Goal: Task Accomplishment & Management: Use online tool/utility

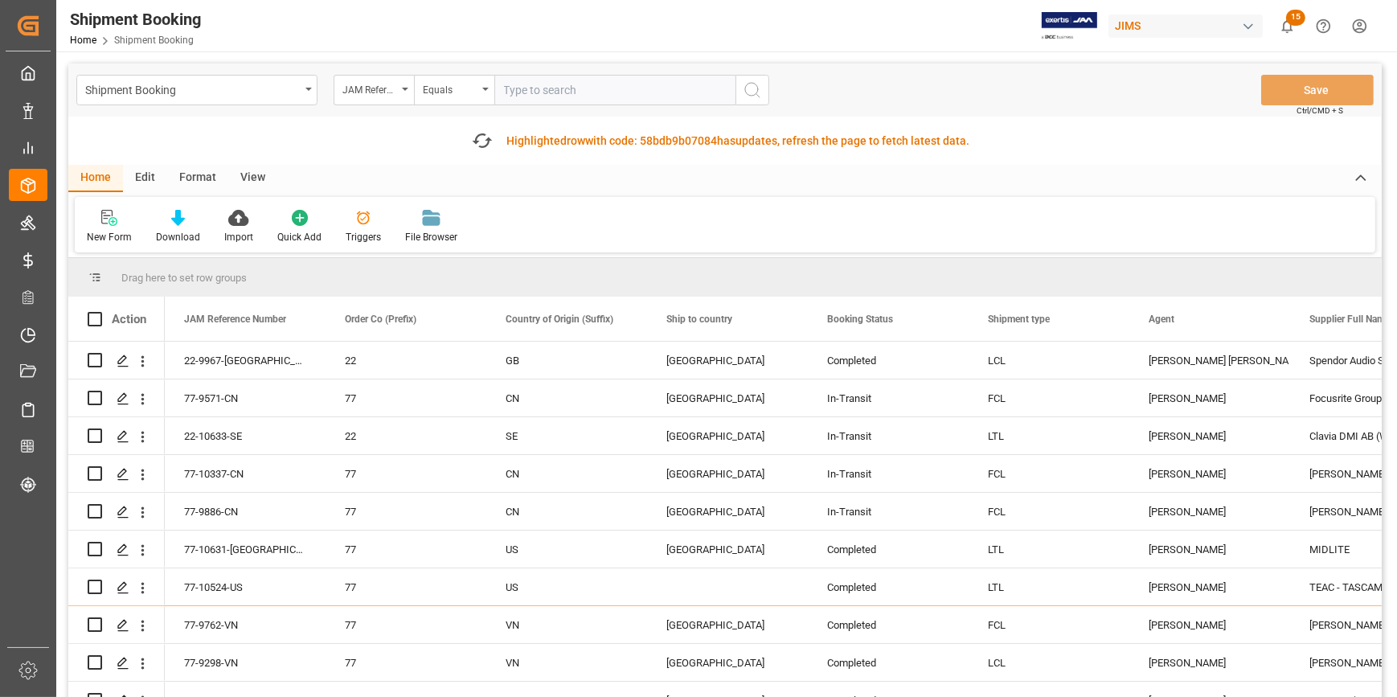
click at [529, 88] on input "text" at bounding box center [614, 90] width 241 height 31
type input "22-10404-CN"
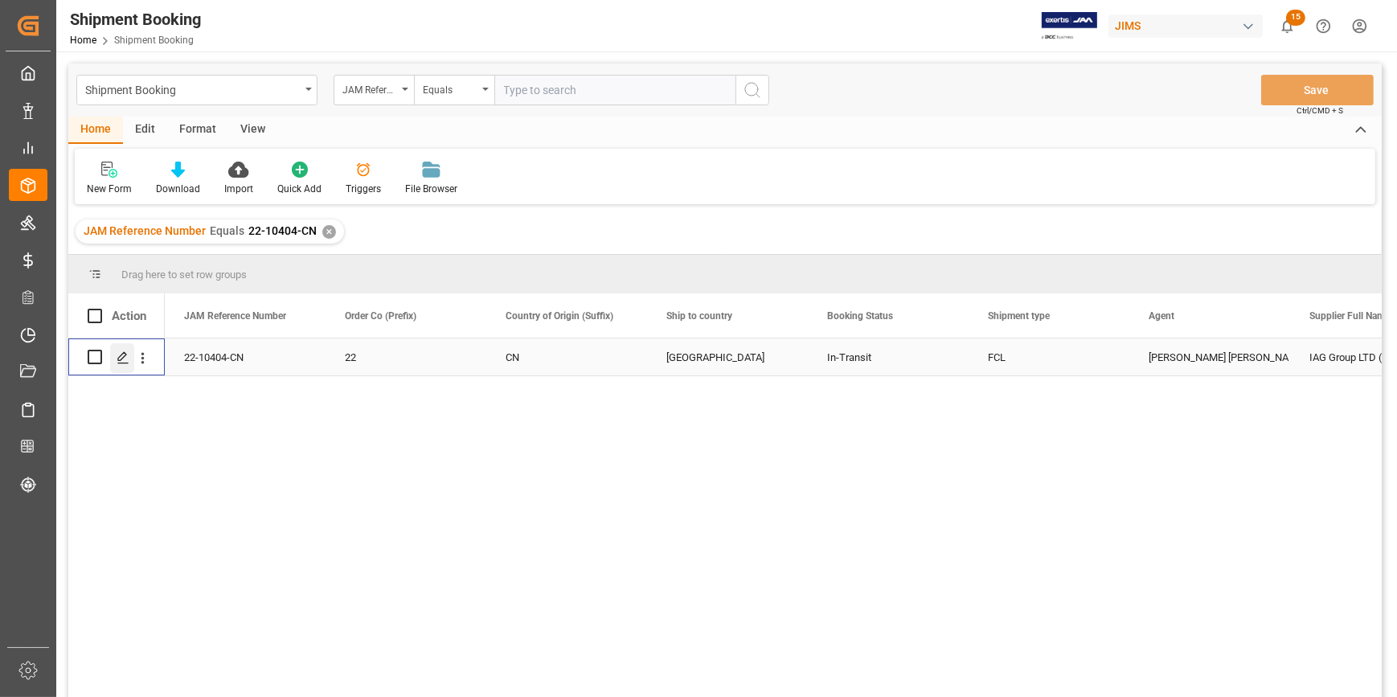
click at [121, 361] on icon "Press SPACE to select this row." at bounding box center [123, 357] width 13 height 13
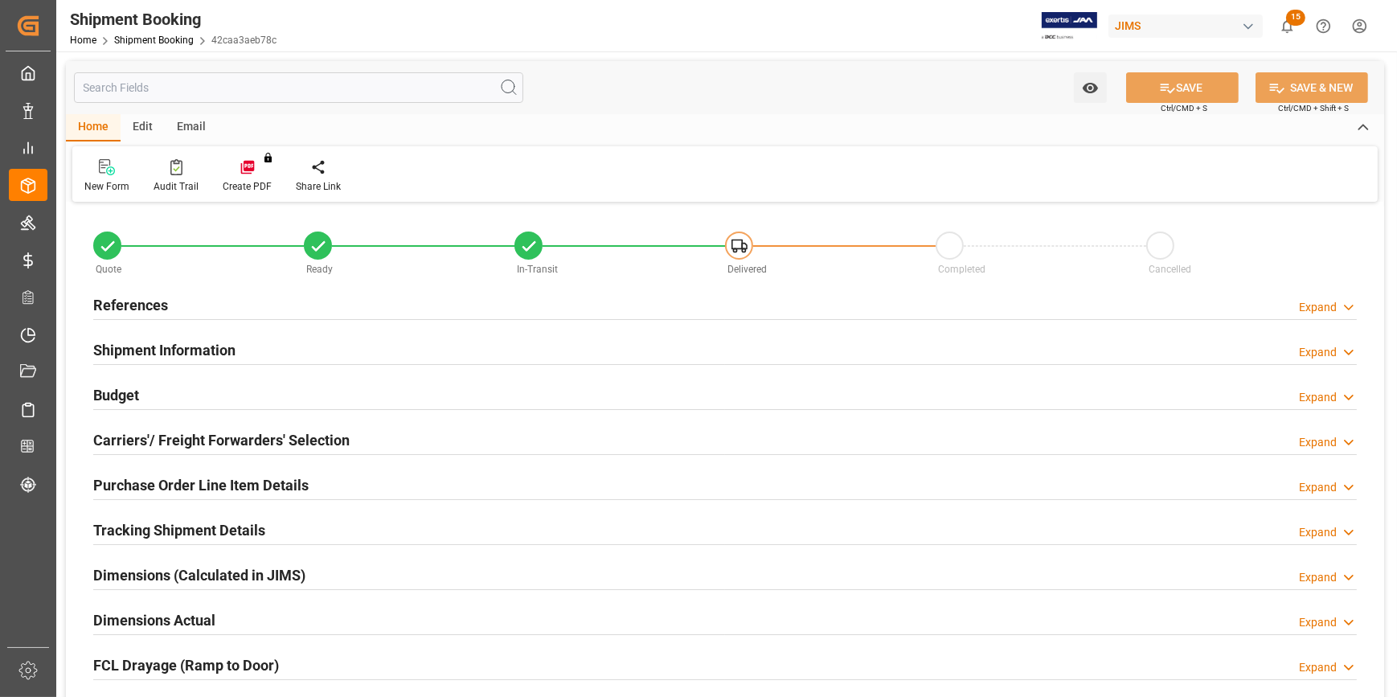
type input "1"
type input "11885.8274"
type input "3149.8"
type input "4200"
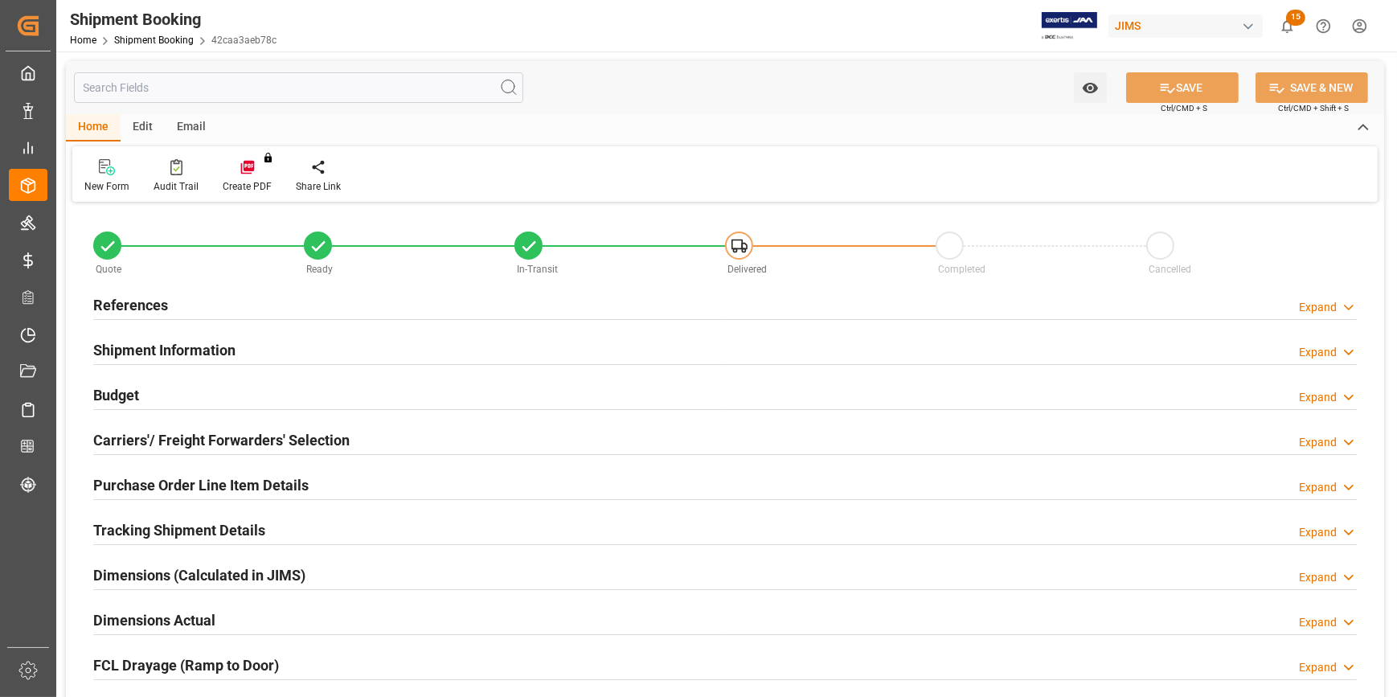
type input "31489.3"
type input "[DATE]"
click at [313, 305] on div "References Expand" at bounding box center [724, 303] width 1263 height 31
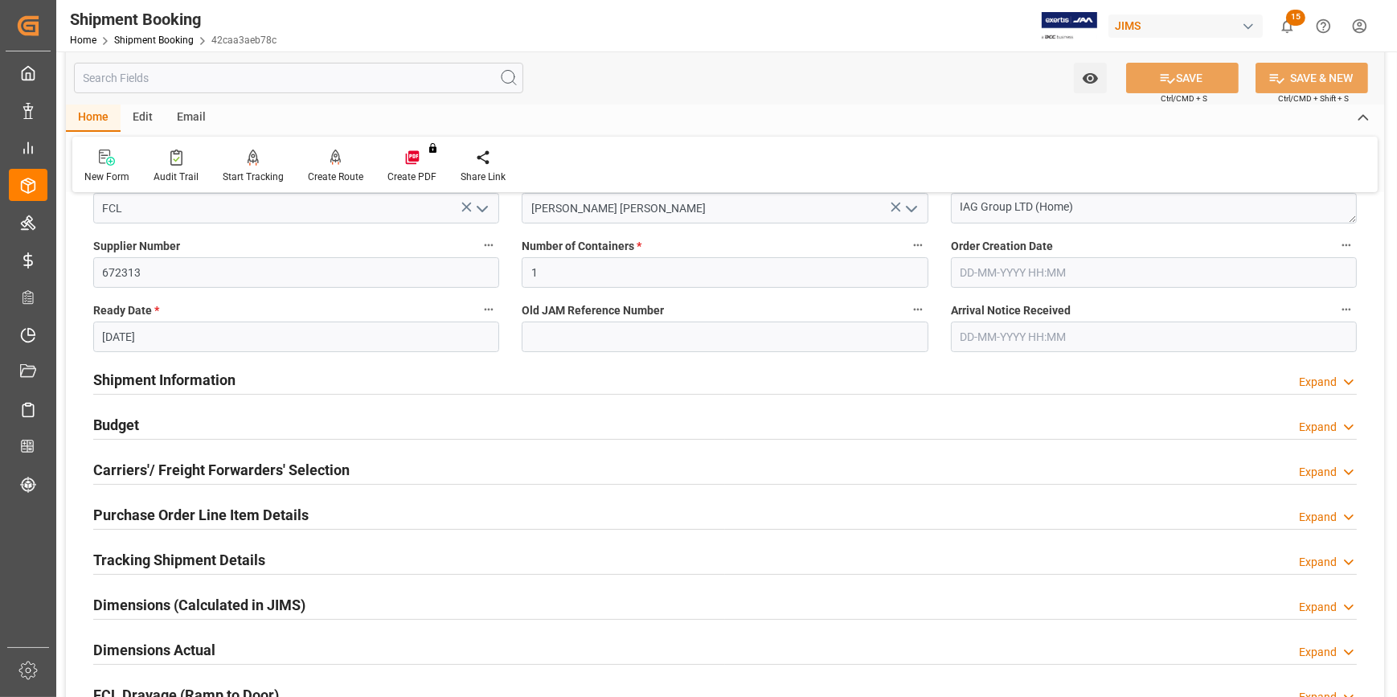
click at [292, 378] on div "Shipment Information Expand" at bounding box center [724, 378] width 1263 height 31
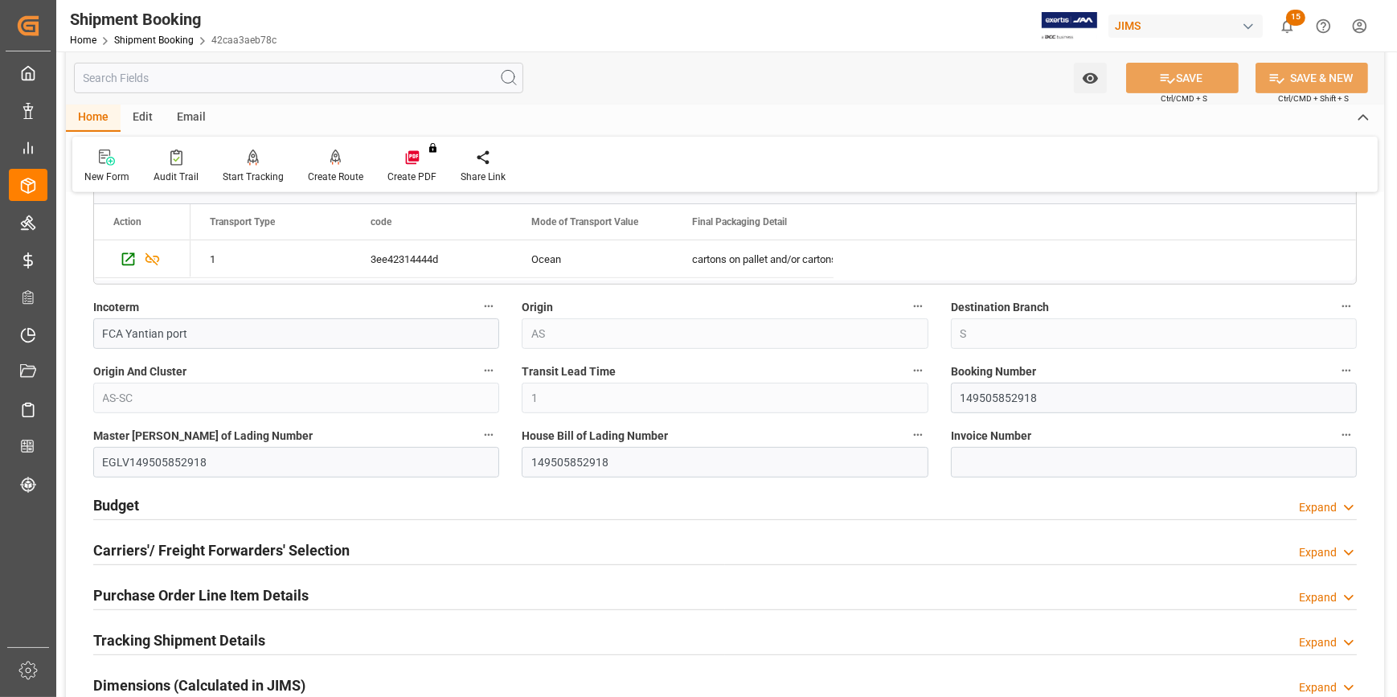
scroll to position [876, 0]
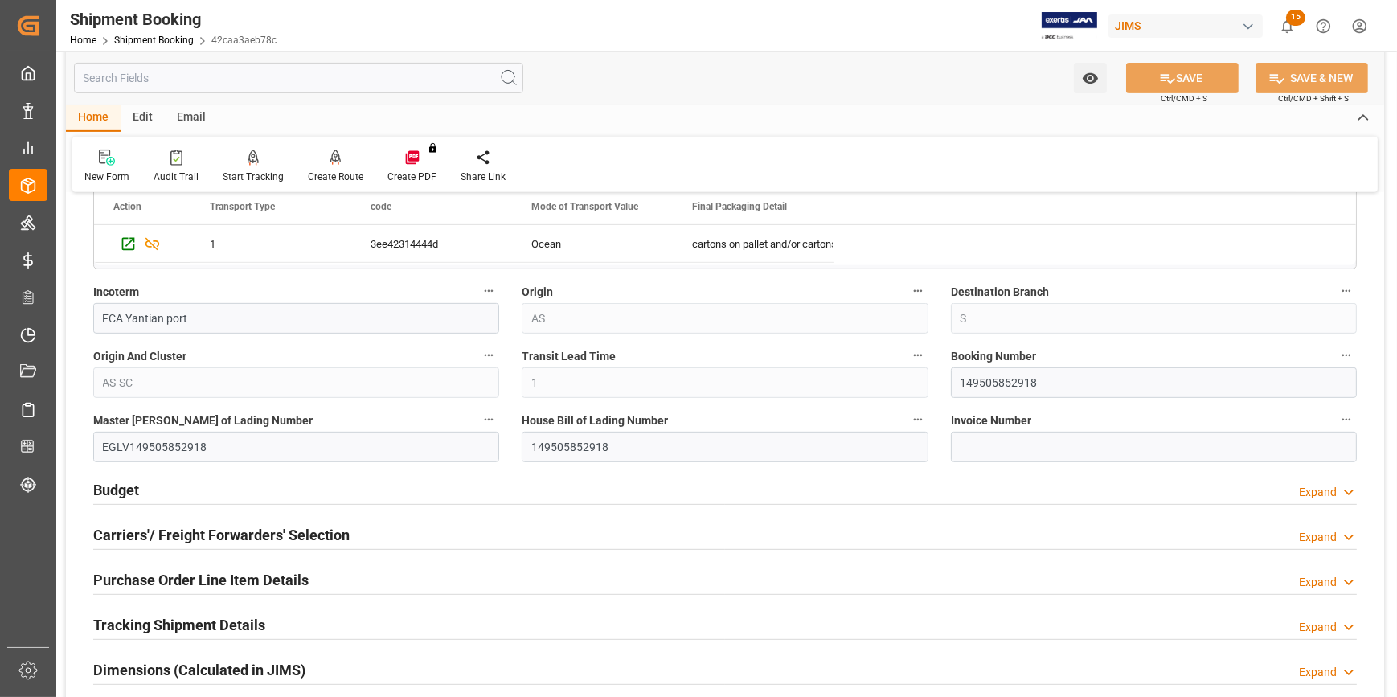
click at [312, 485] on div "Budget Expand" at bounding box center [724, 488] width 1263 height 31
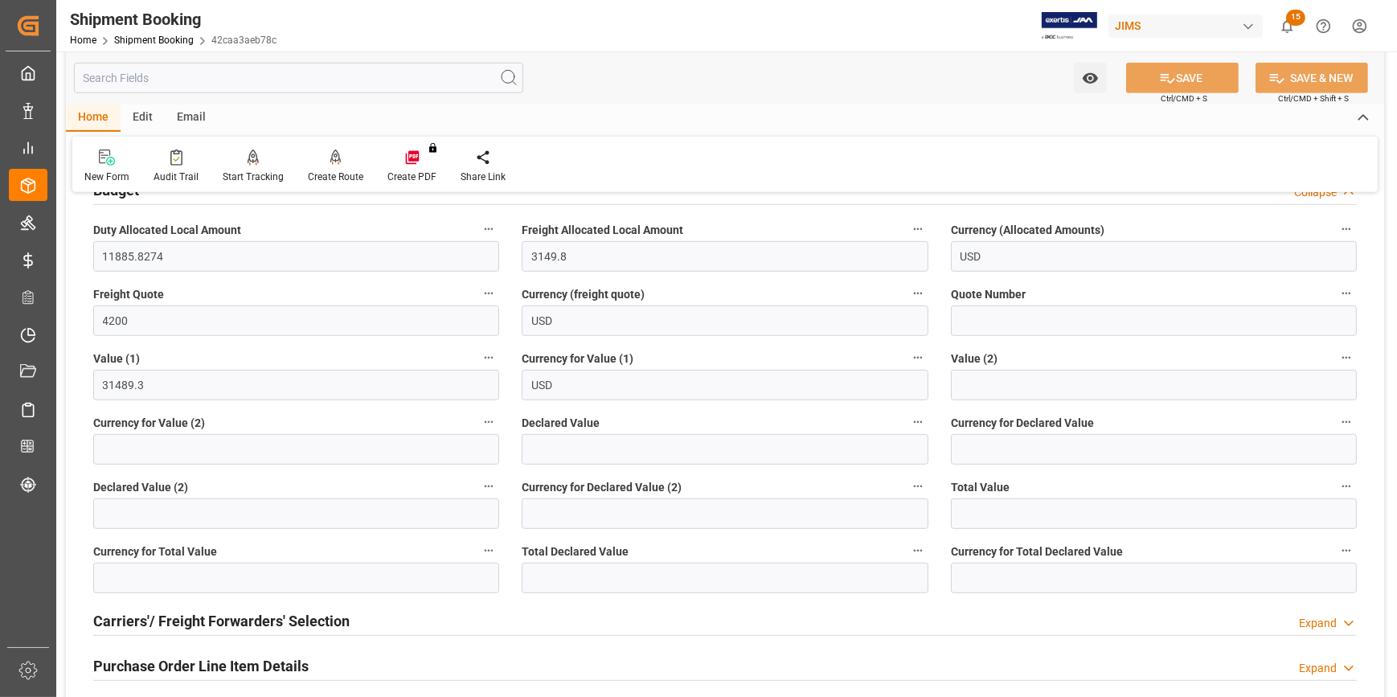
scroll to position [1315, 0]
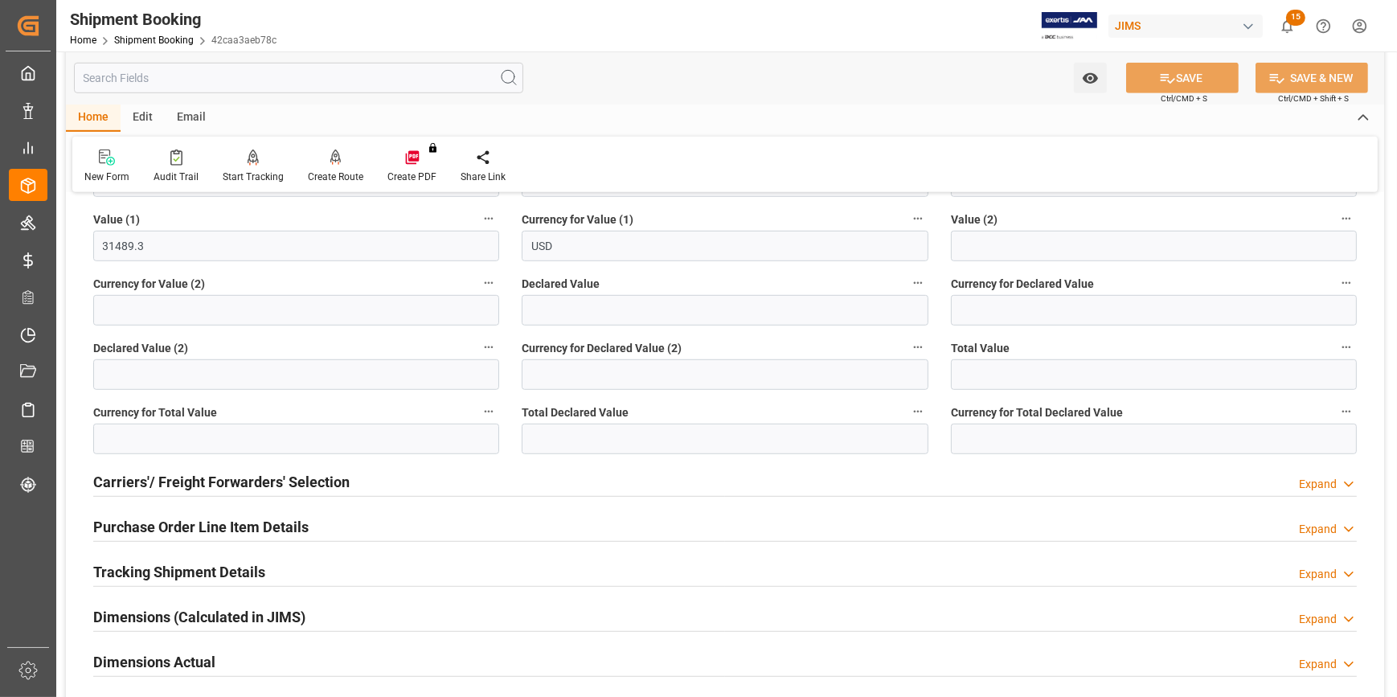
click at [385, 479] on div "Carriers'/ Freight Forwarders' Selection Expand" at bounding box center [724, 480] width 1263 height 31
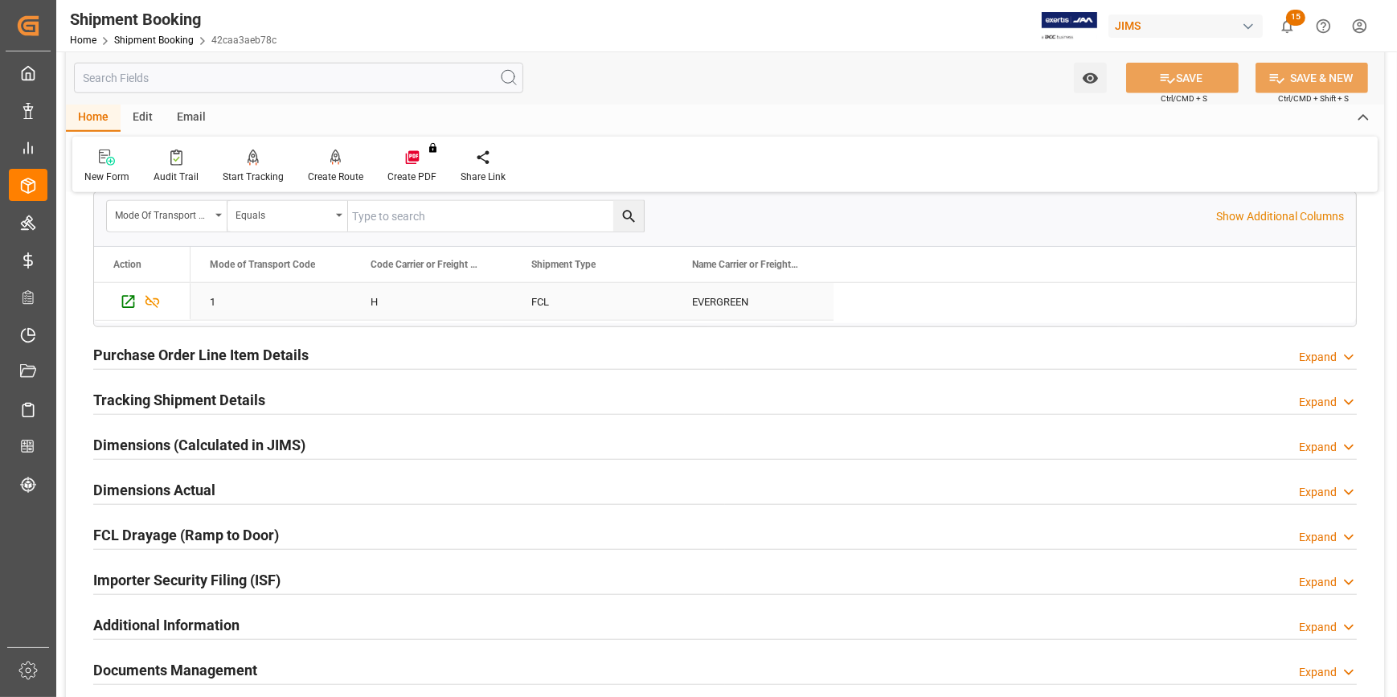
scroll to position [1899, 0]
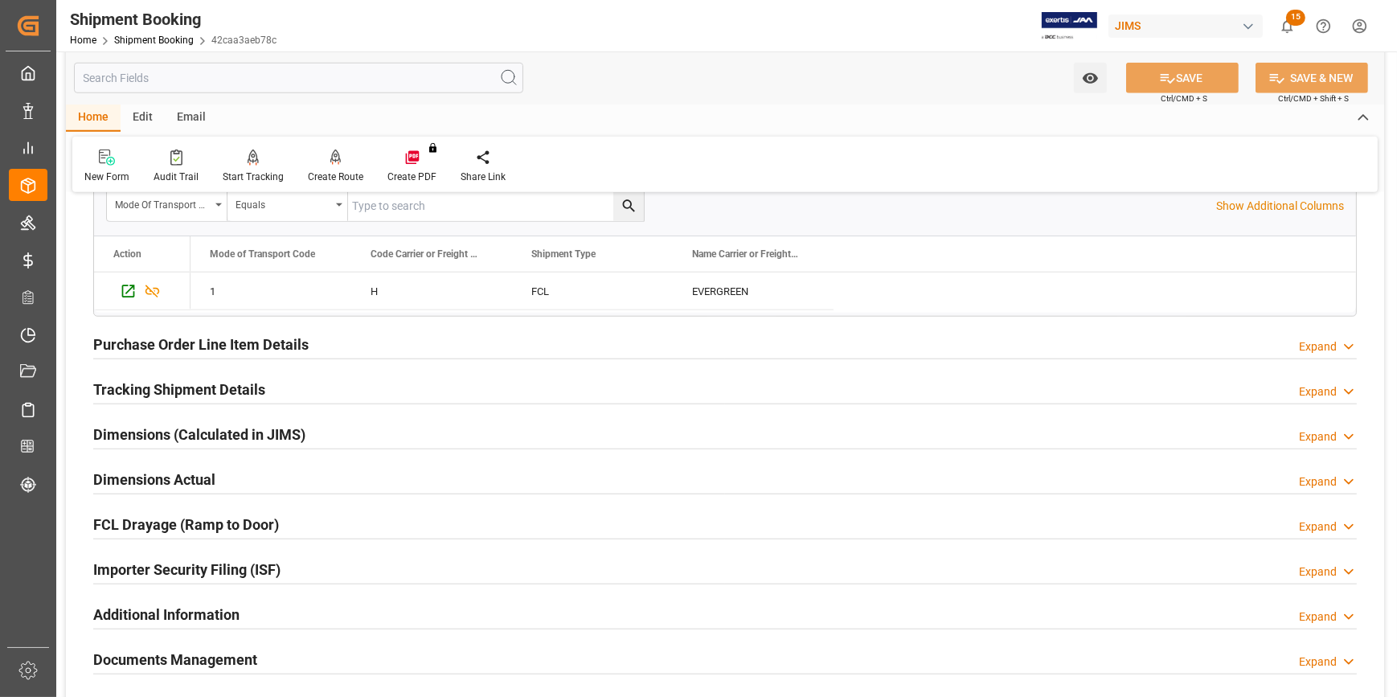
click at [325, 391] on div "Tracking Shipment Details Expand" at bounding box center [724, 388] width 1263 height 31
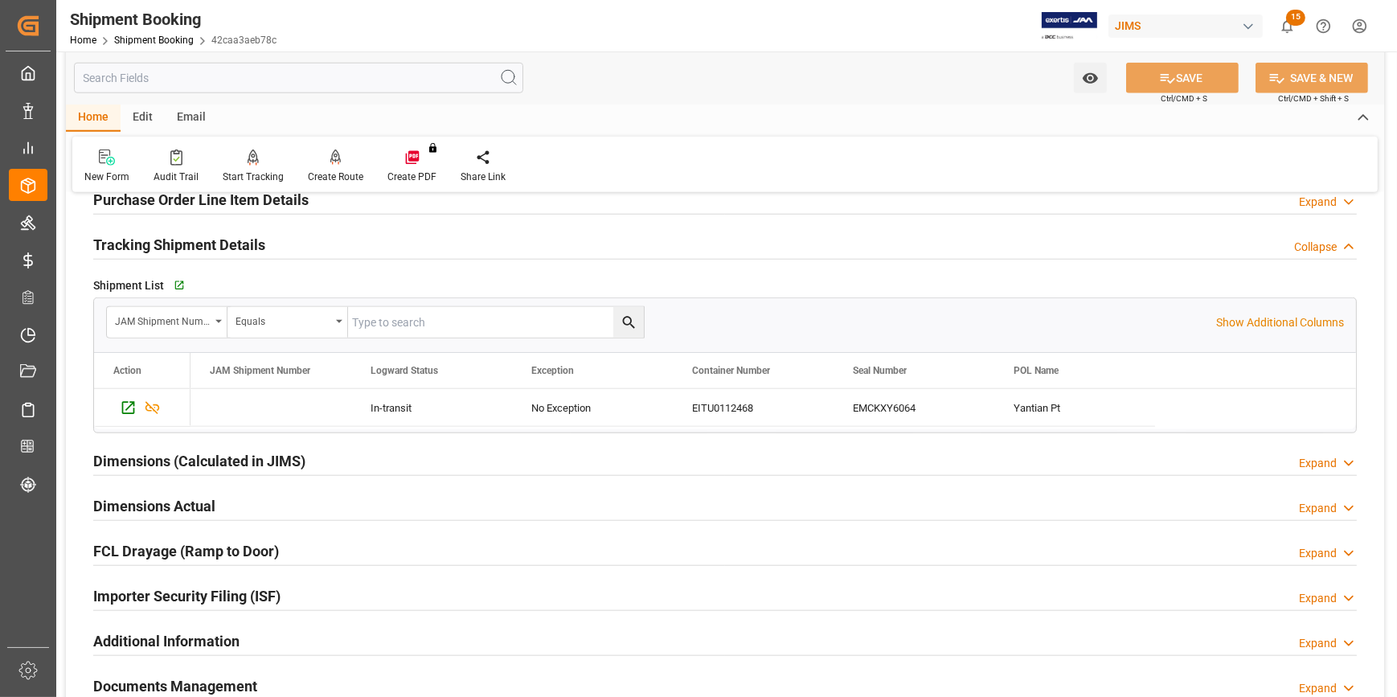
scroll to position [2045, 0]
click at [177, 281] on icon "button" at bounding box center [178, 284] width 14 height 14
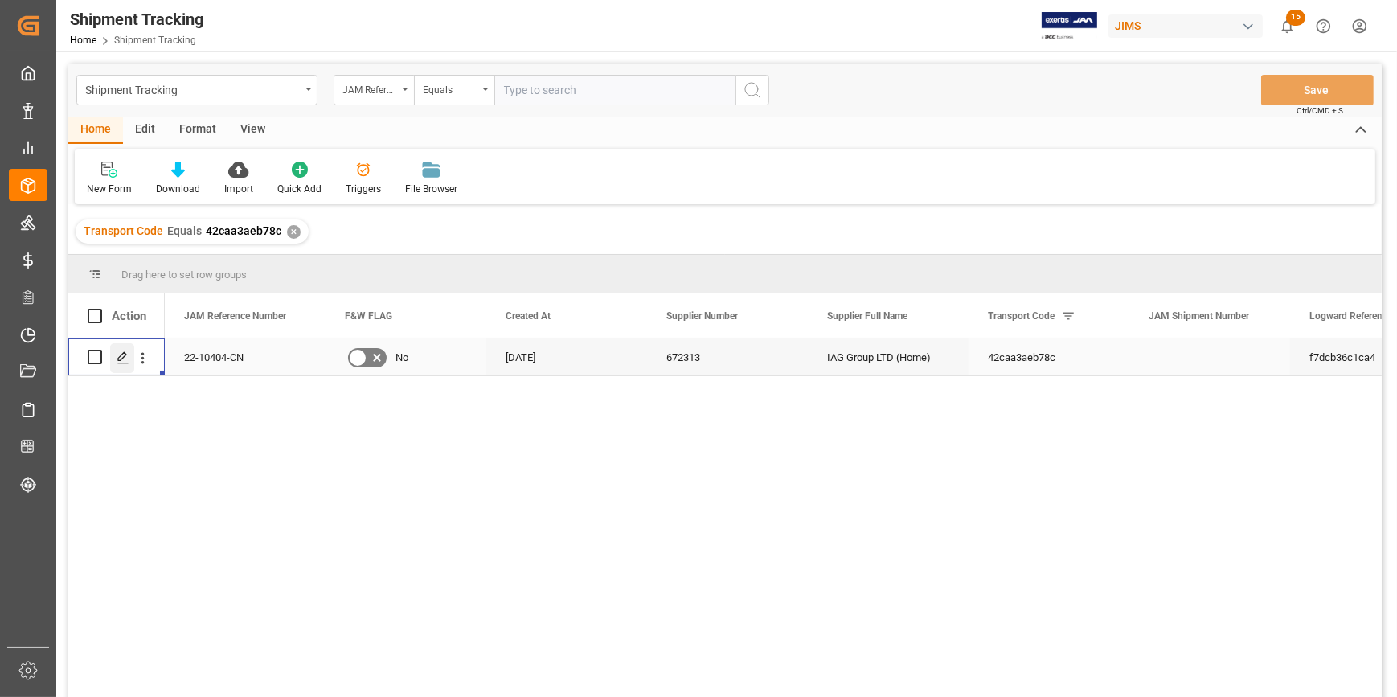
click at [119, 360] on polygon "Press SPACE to select this row." at bounding box center [122, 356] width 8 height 8
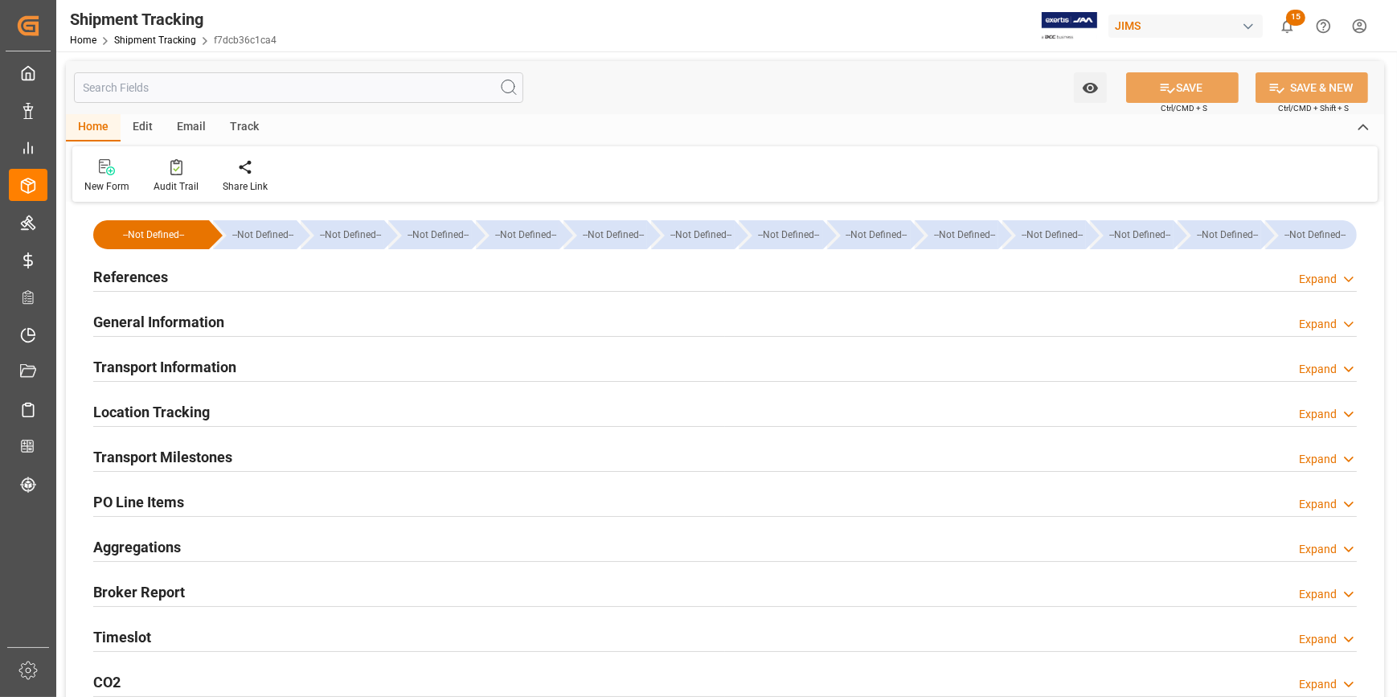
type input "04-08-2025"
click at [272, 282] on div "References Expand" at bounding box center [724, 275] width 1263 height 31
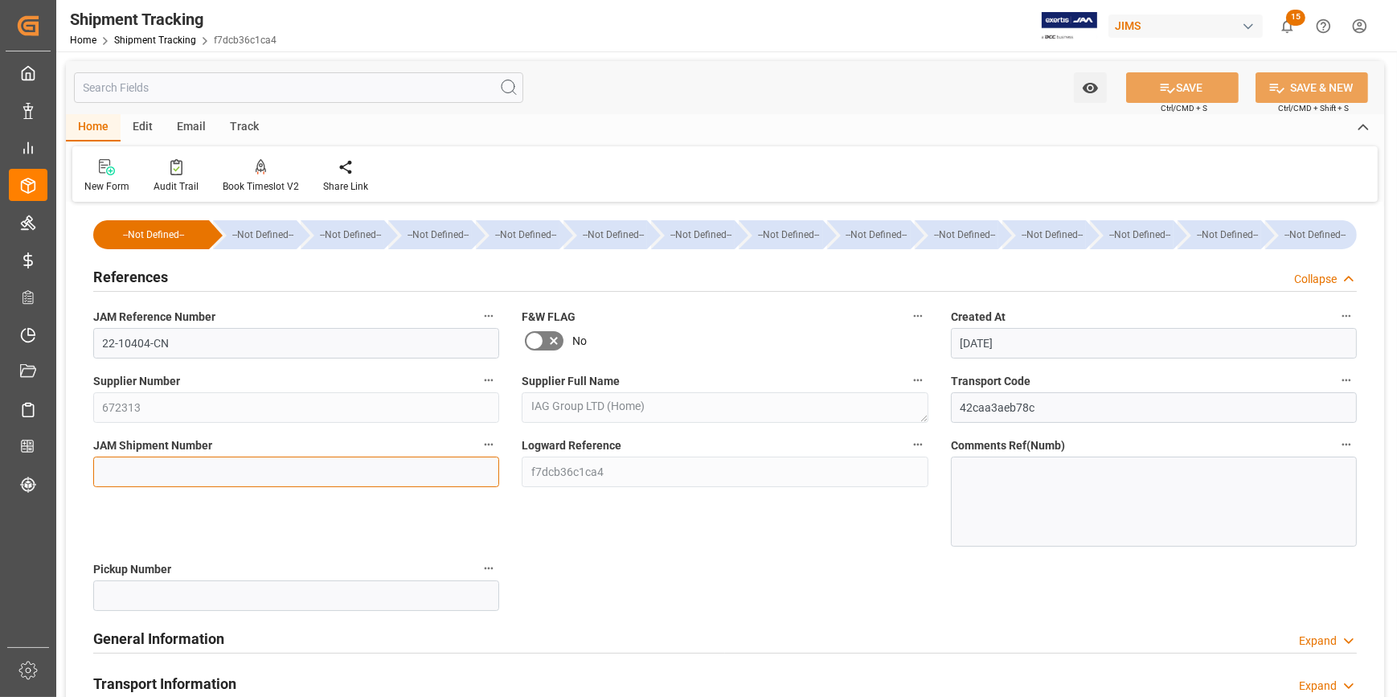
click at [174, 476] on input at bounding box center [296, 471] width 406 height 31
paste input "72673"
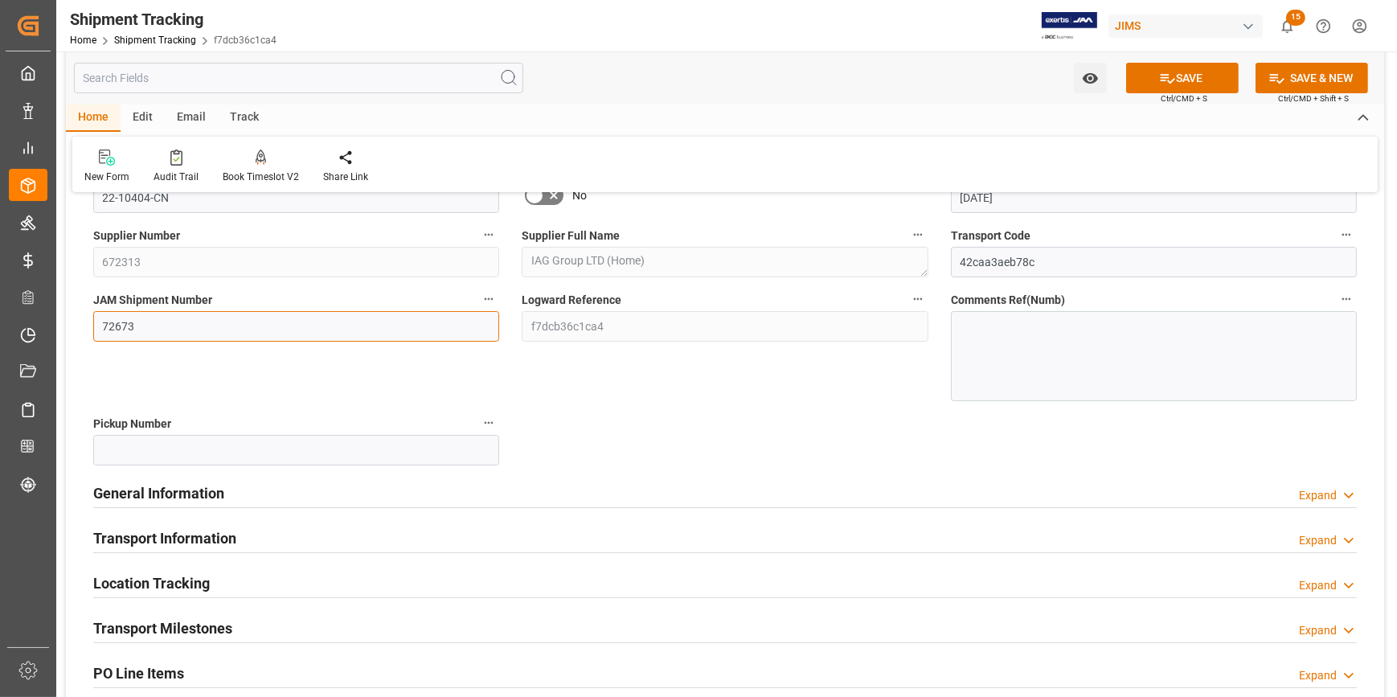
type input "72673"
drag, startPoint x: 484, startPoint y: 485, endPoint x: 519, endPoint y: 485, distance: 35.4
click at [483, 485] on div "General Information Expand" at bounding box center [724, 492] width 1263 height 31
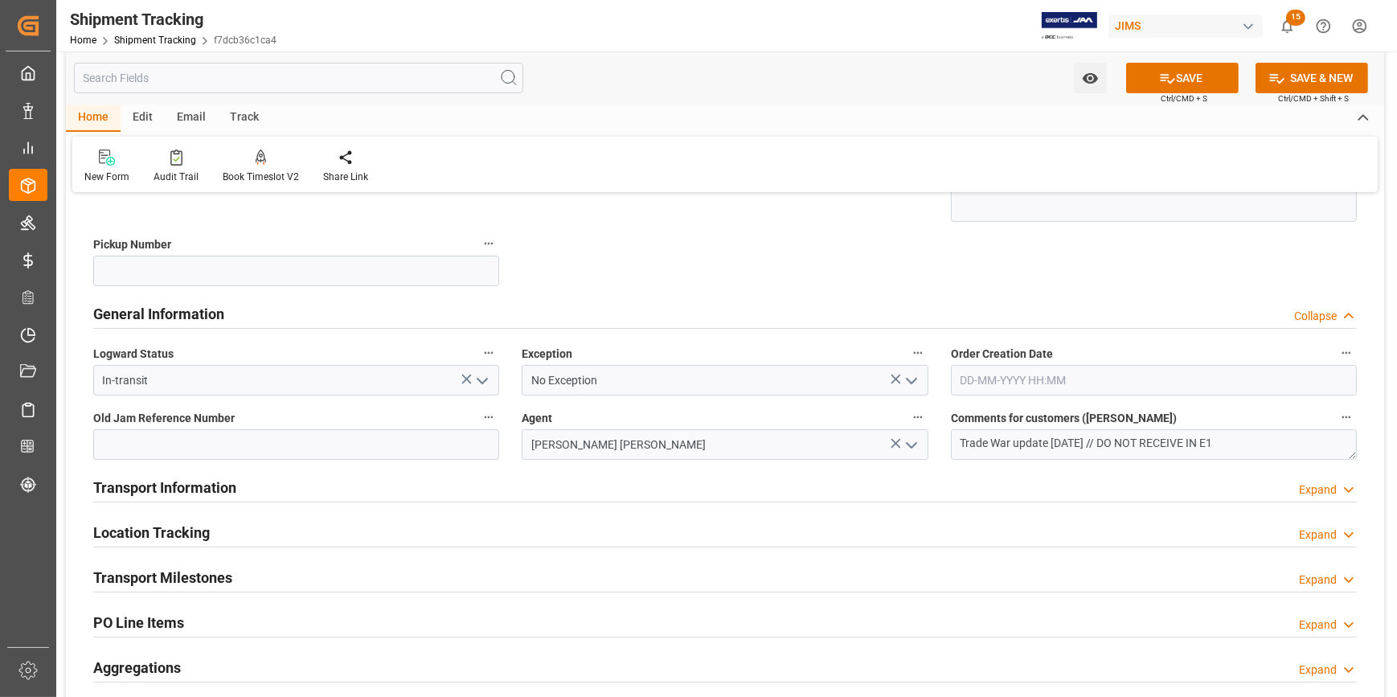
scroll to position [365, 0]
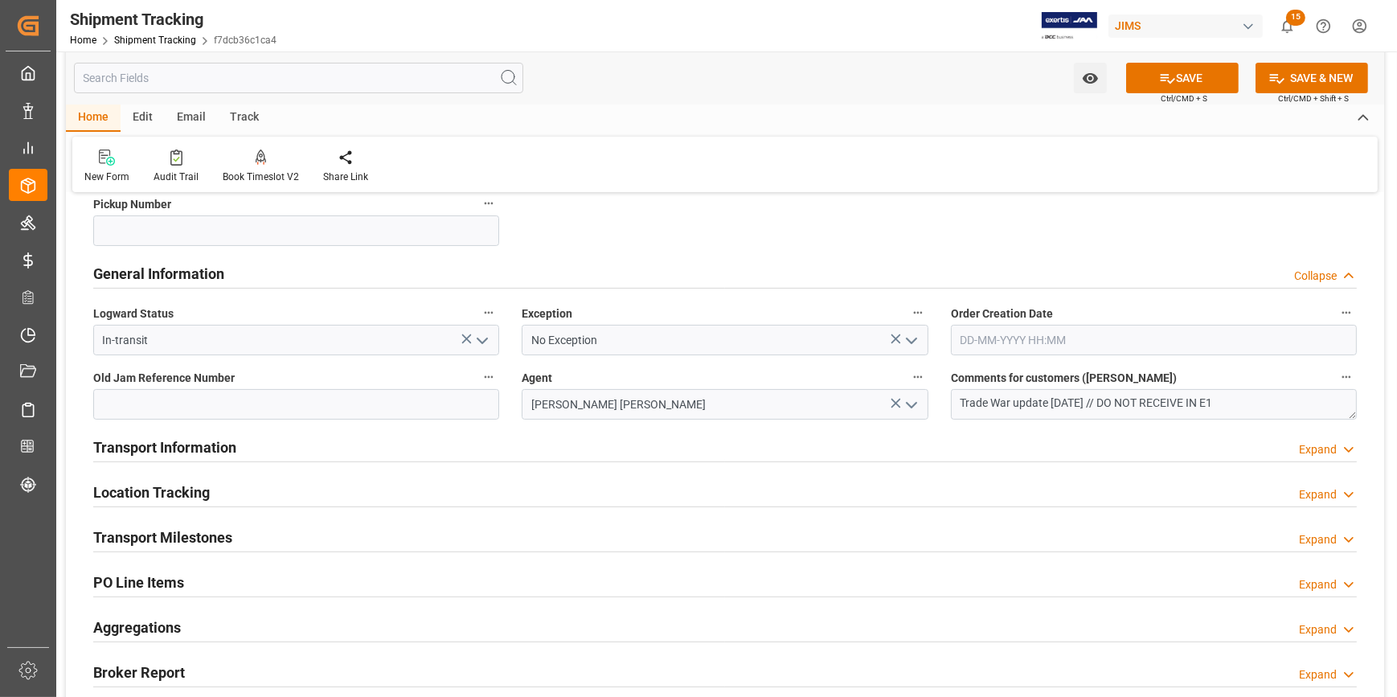
click at [476, 452] on div "Transport Information Expand" at bounding box center [724, 446] width 1263 height 31
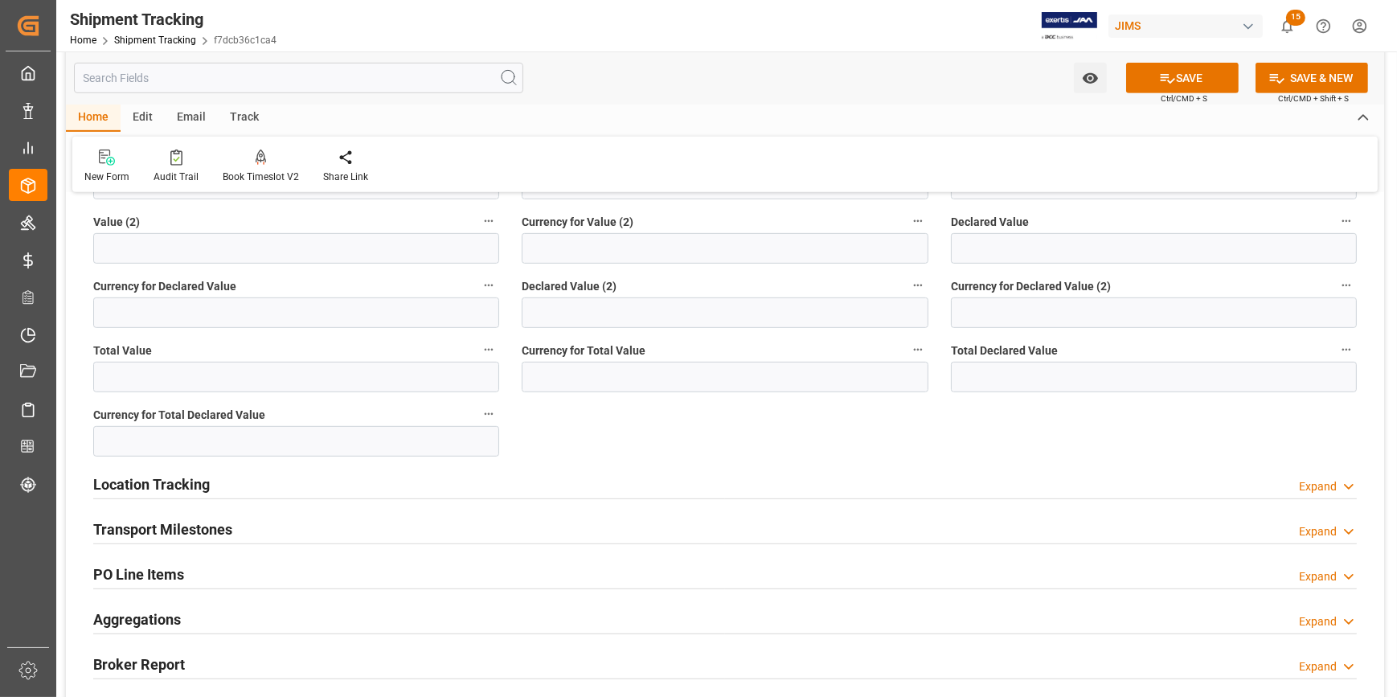
scroll to position [1095, 0]
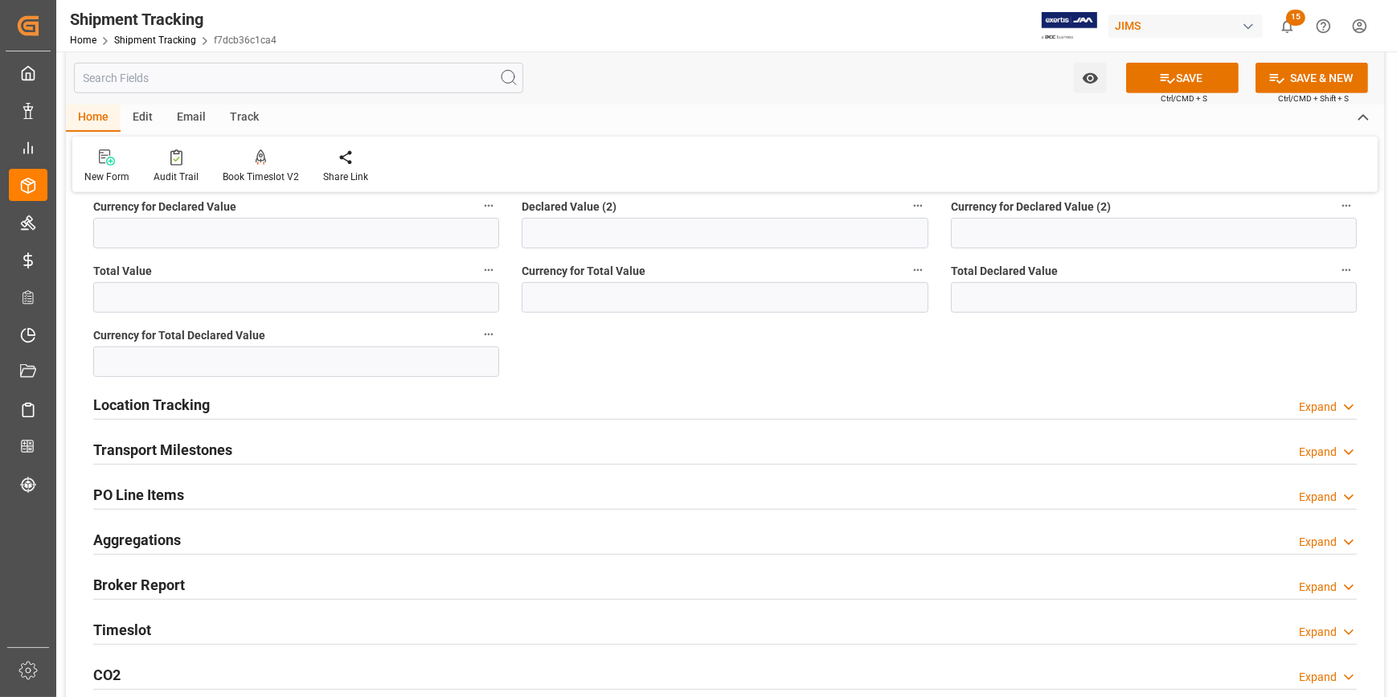
drag, startPoint x: 365, startPoint y: 414, endPoint x: 391, endPoint y: 419, distance: 26.2
click at [365, 413] on div "Location Tracking Expand" at bounding box center [724, 403] width 1263 height 31
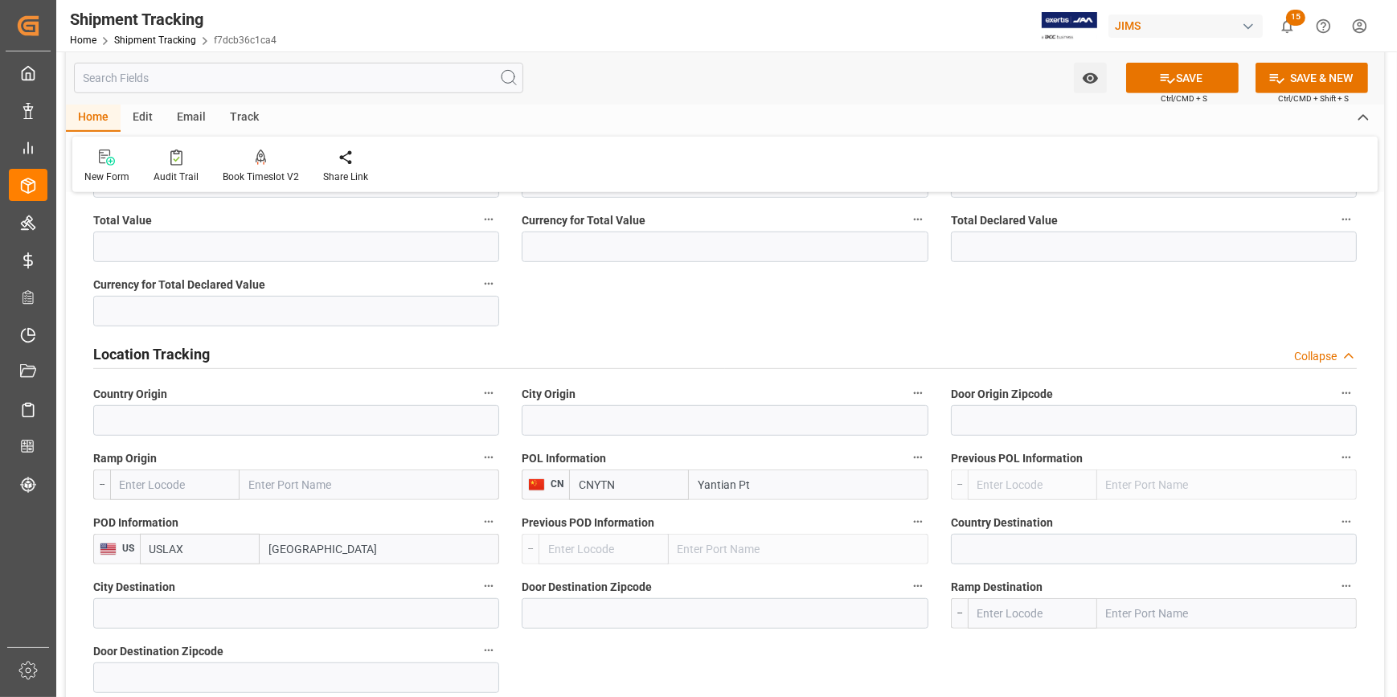
scroll to position [1242, 0]
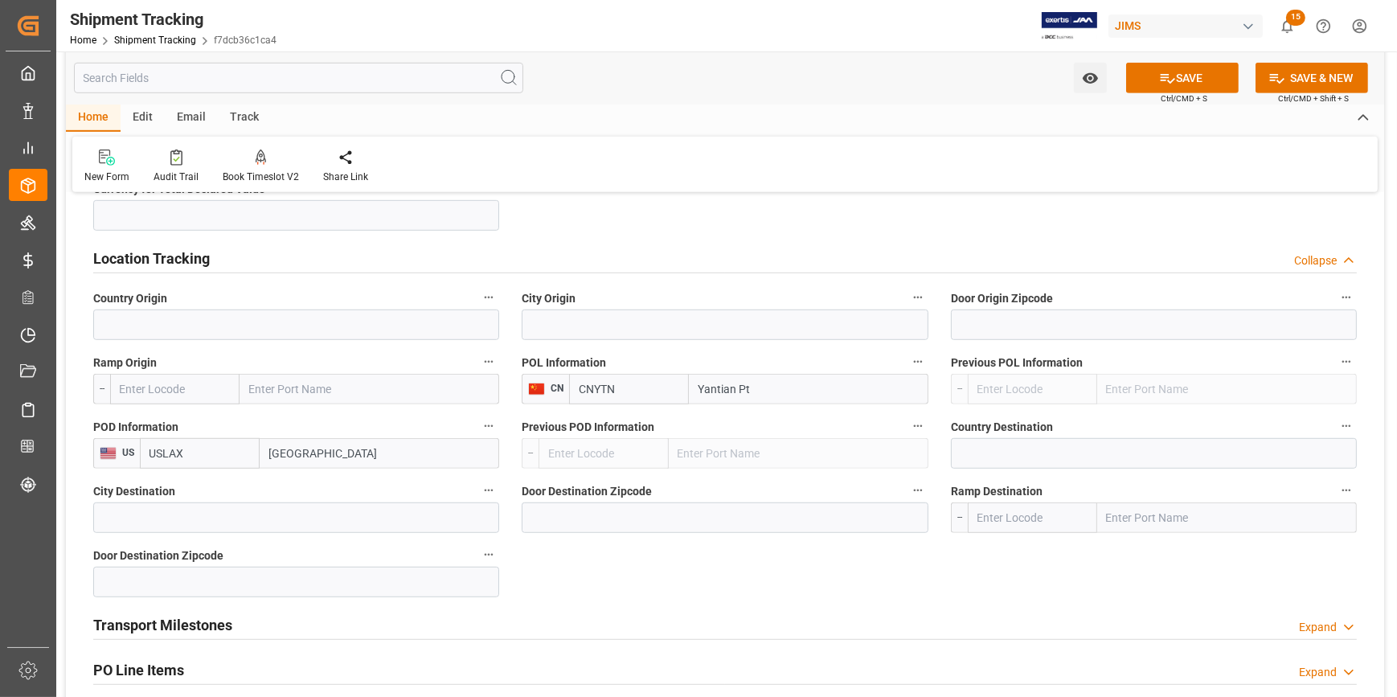
click at [347, 267] on div "Location Tracking Collapse" at bounding box center [724, 257] width 1263 height 31
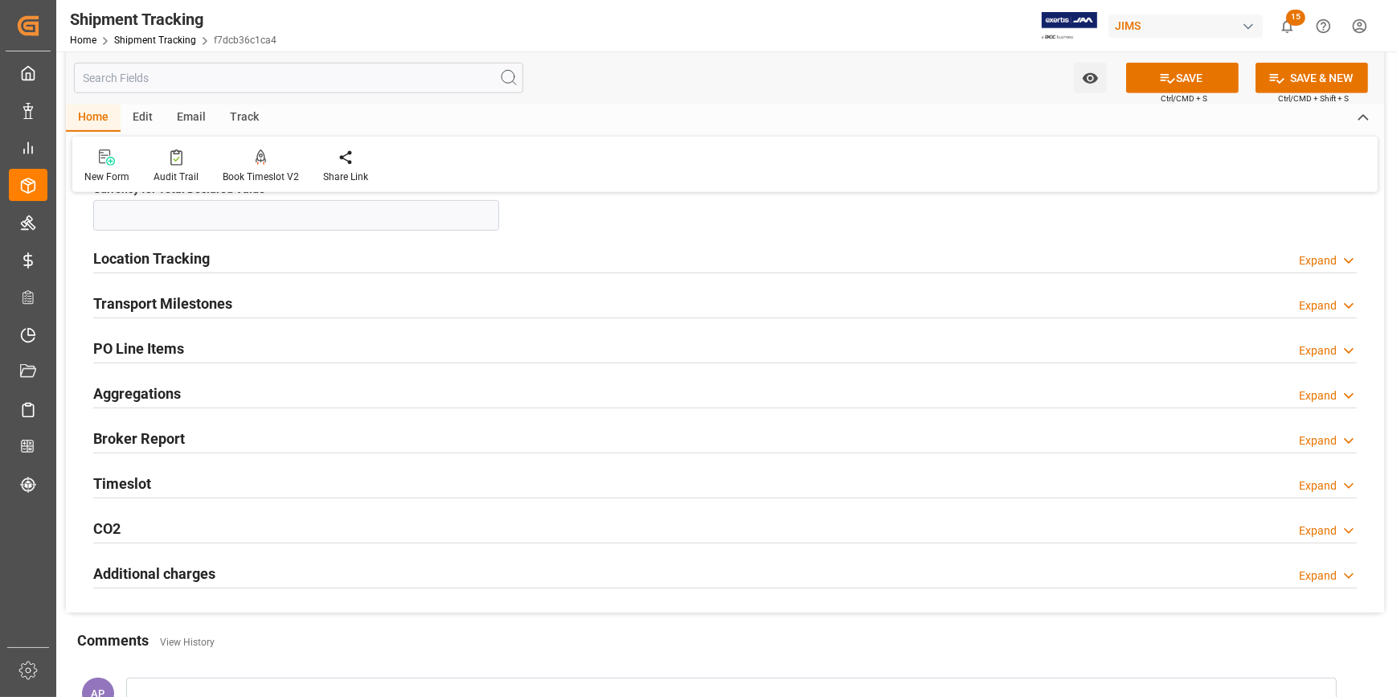
click at [329, 308] on div "Transport Milestones Expand" at bounding box center [724, 302] width 1263 height 31
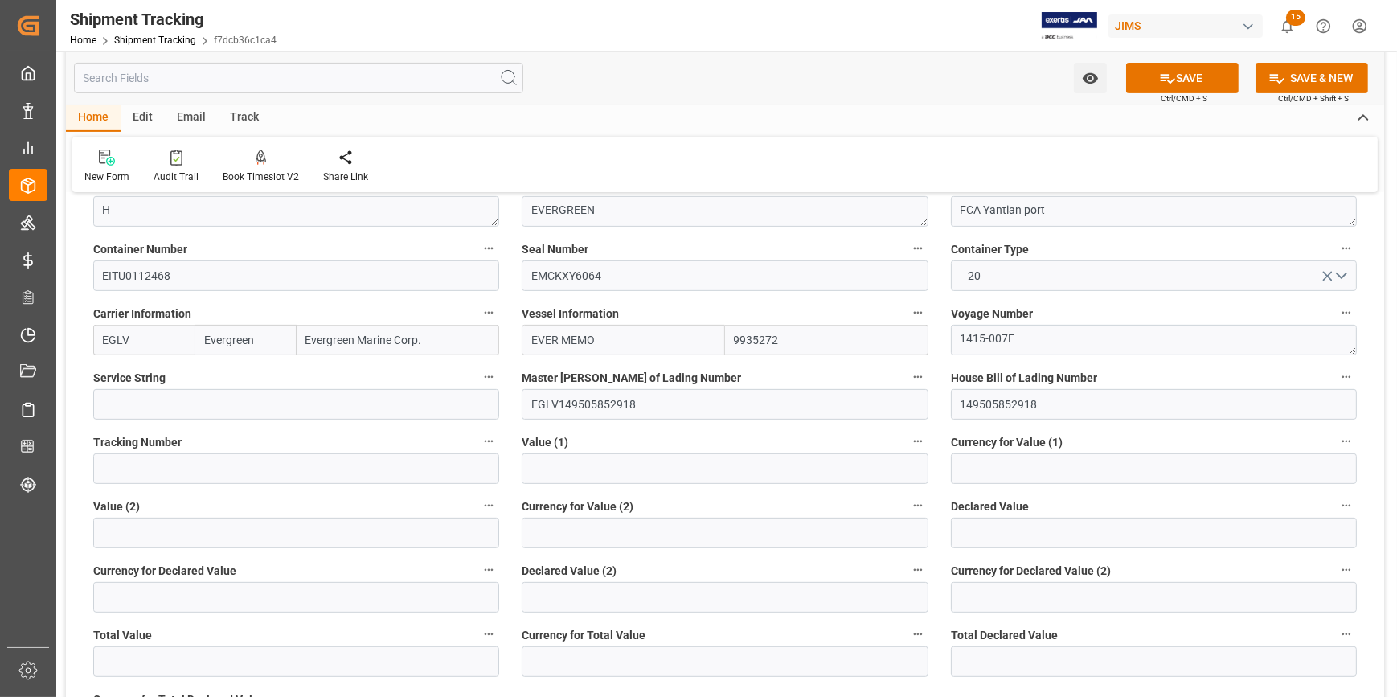
scroll to position [730, 0]
click at [988, 410] on input "149505852918" at bounding box center [1154, 405] width 406 height 31
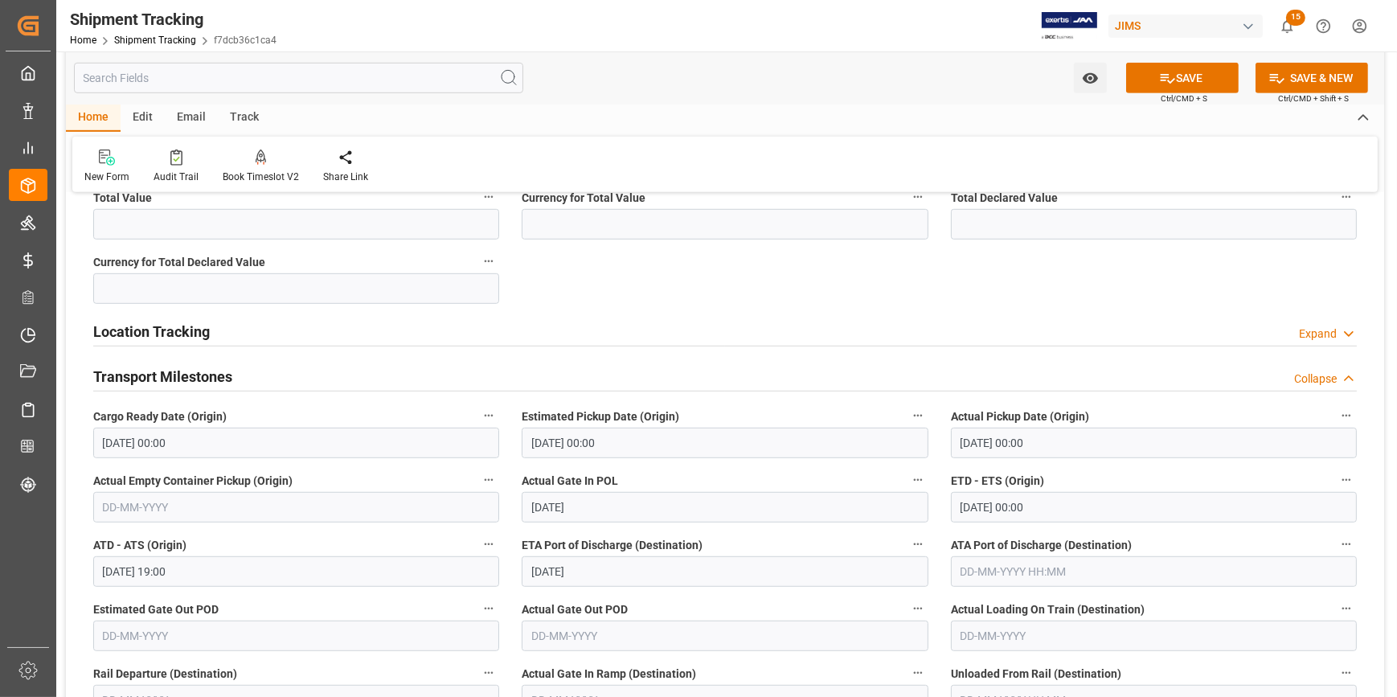
scroll to position [1388, 0]
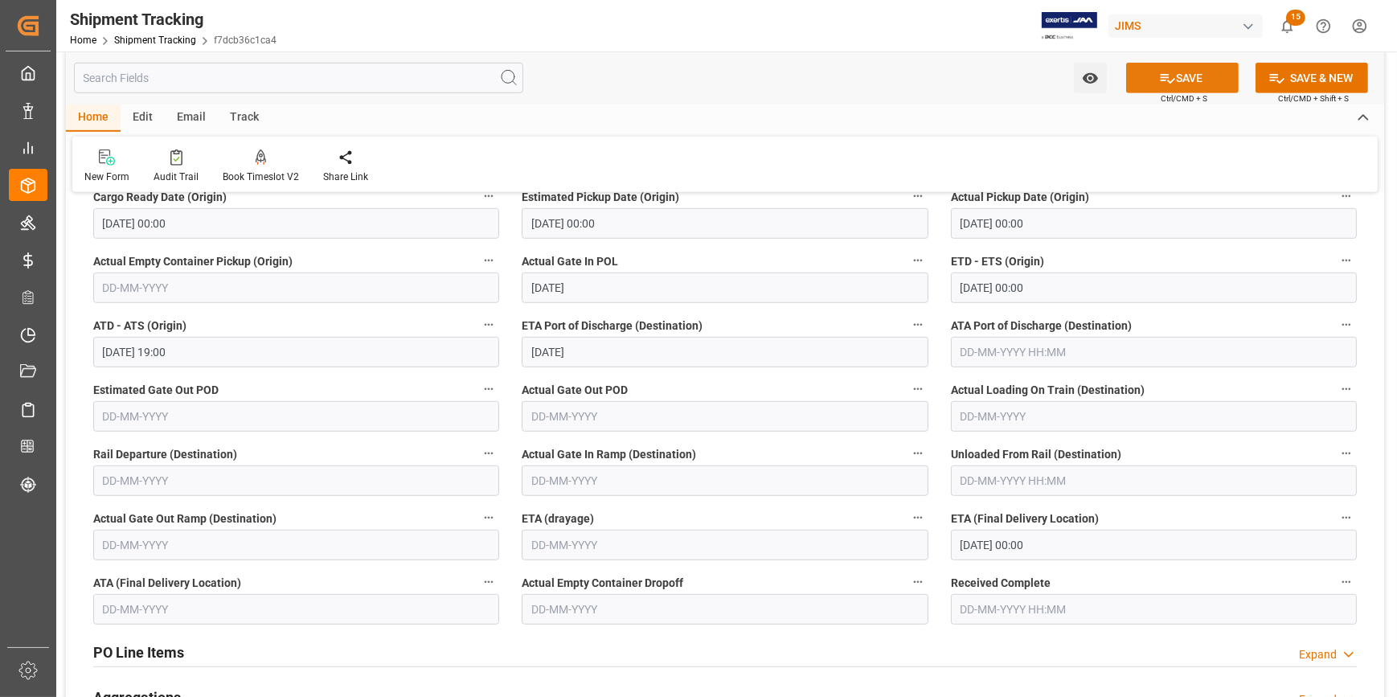
click at [1178, 74] on button "SAVE" at bounding box center [1182, 78] width 112 height 31
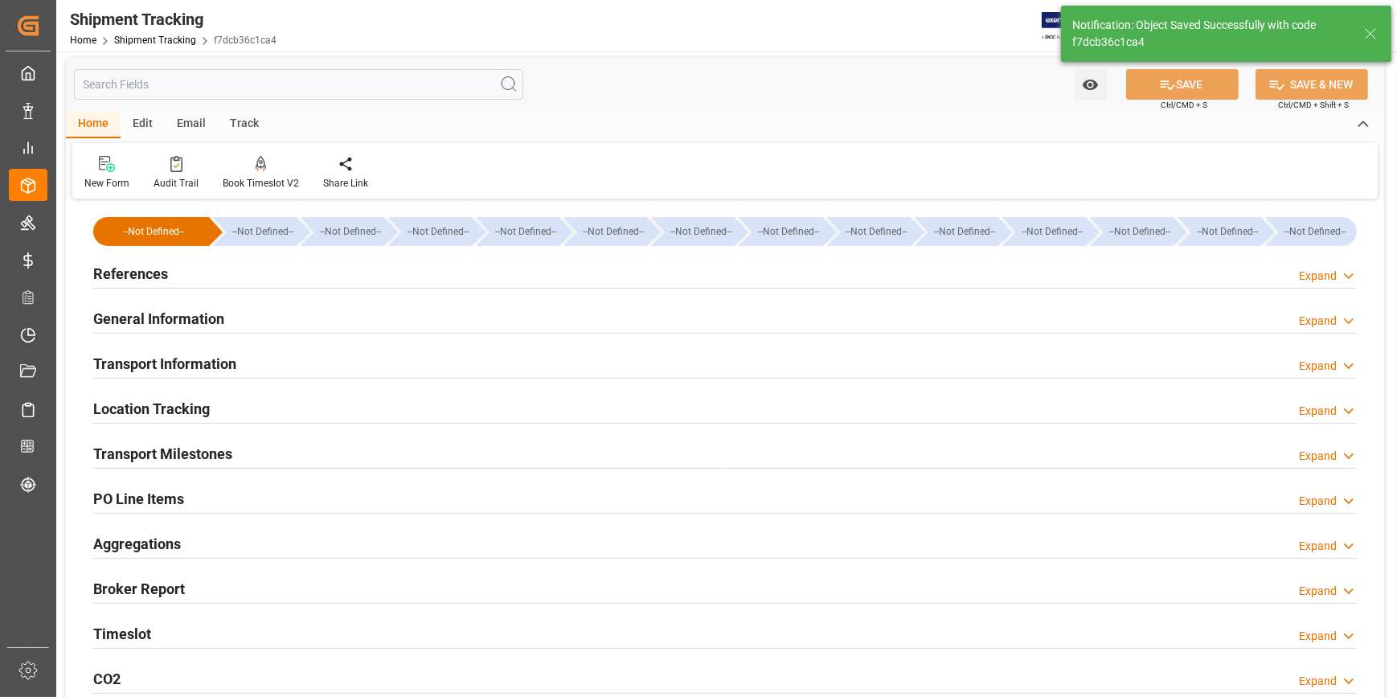
scroll to position [0, 0]
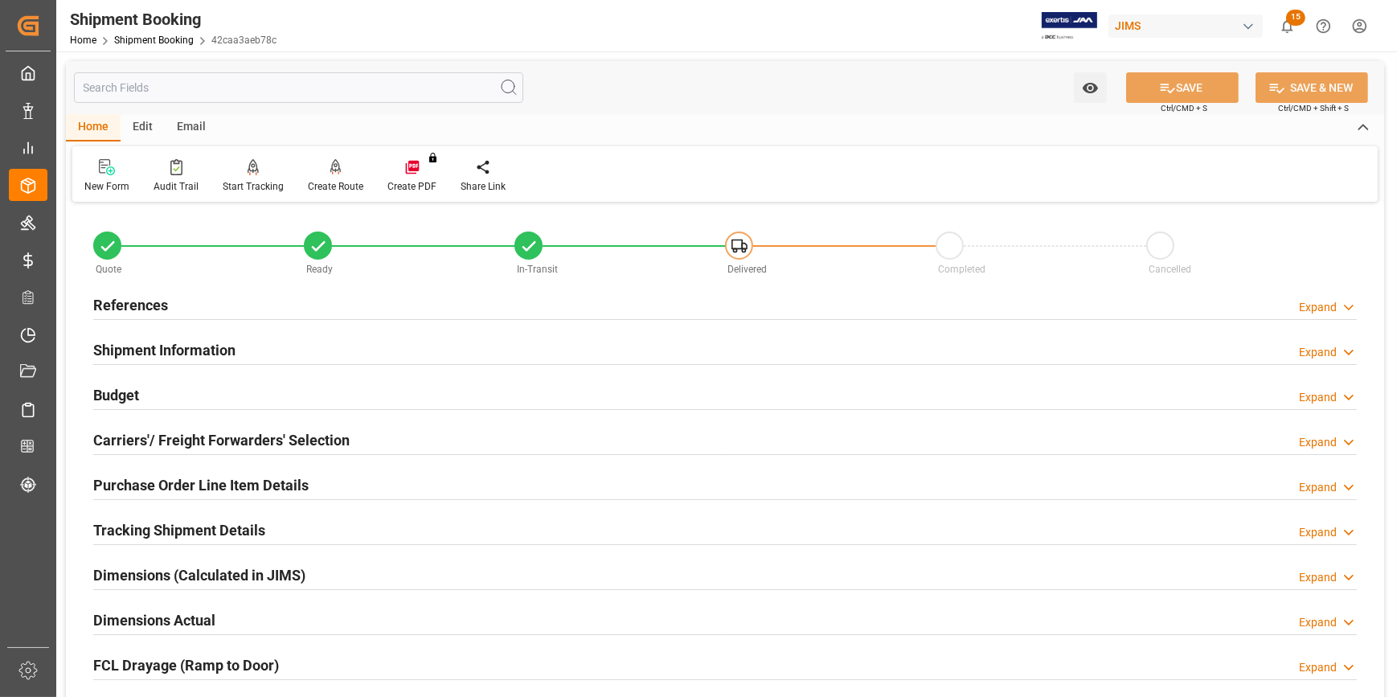
click at [345, 309] on div "References Expand" at bounding box center [724, 303] width 1263 height 31
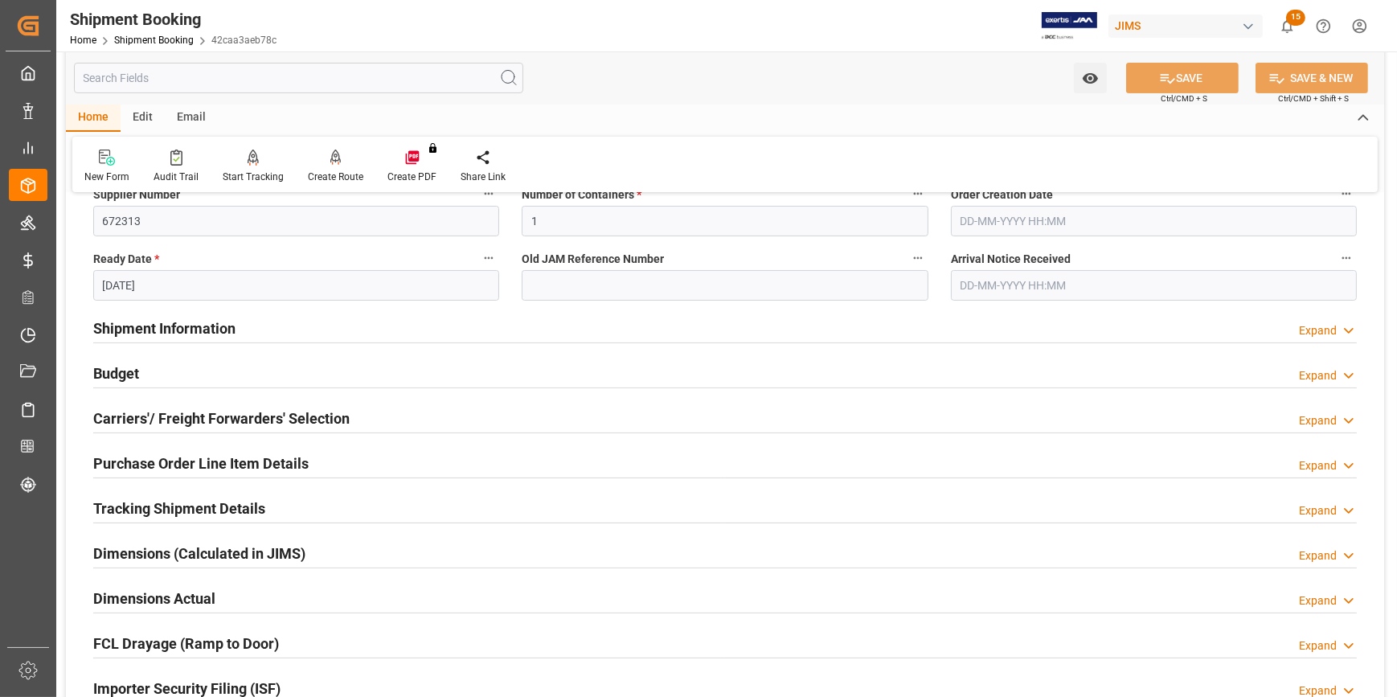
scroll to position [365, 0]
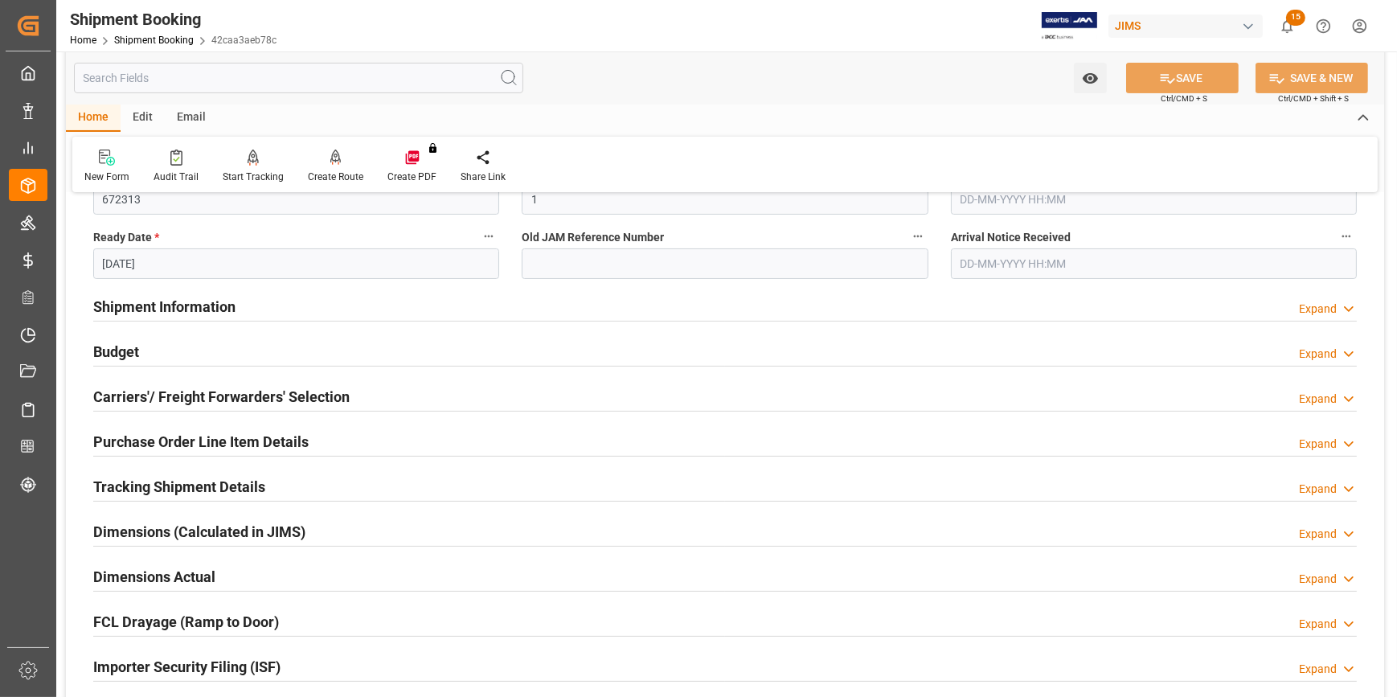
click at [329, 482] on div "Tracking Shipment Details Expand" at bounding box center [724, 485] width 1263 height 31
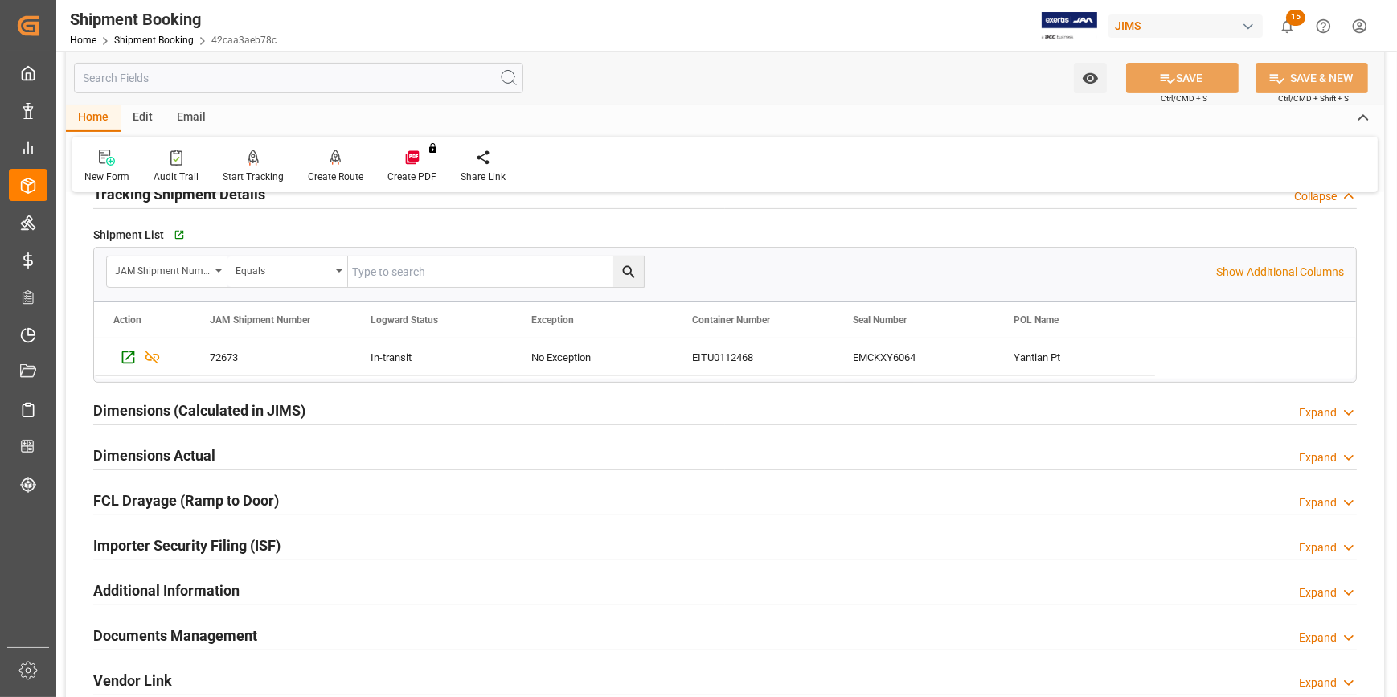
click at [345, 457] on div "Dimensions Actual Expand" at bounding box center [724, 454] width 1263 height 31
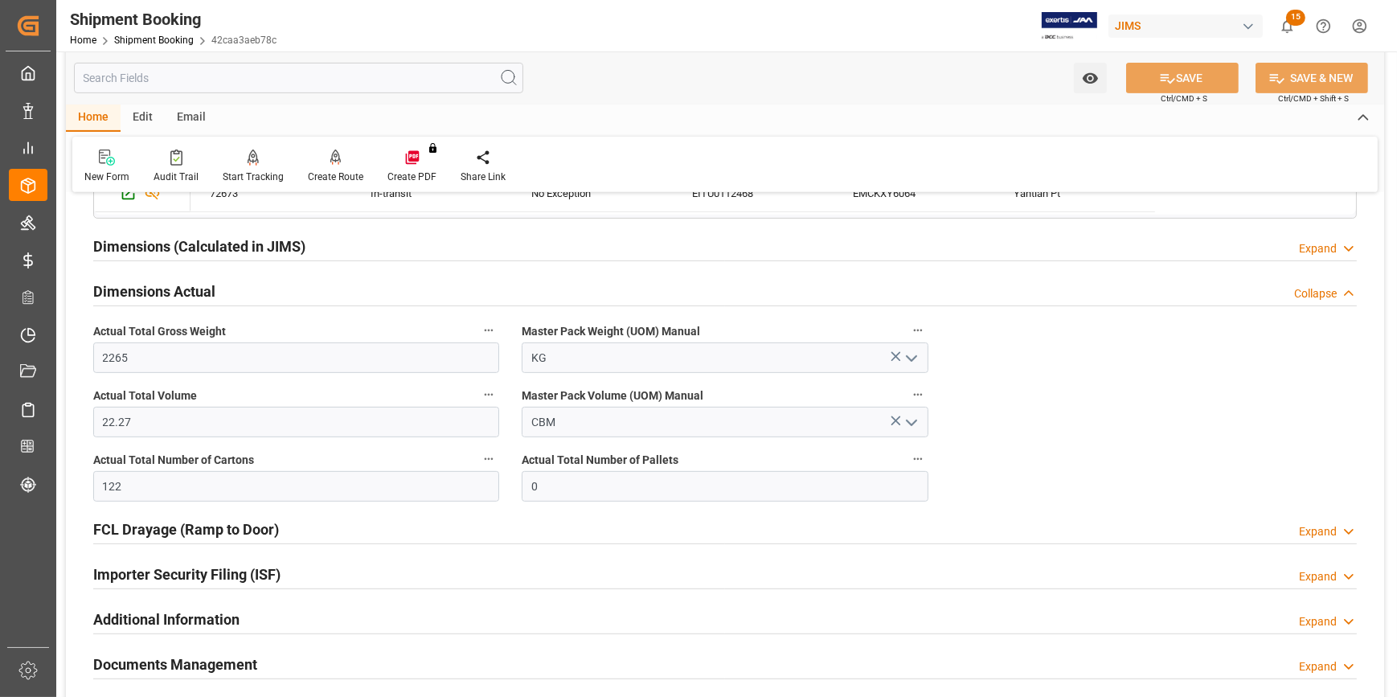
scroll to position [1022, 0]
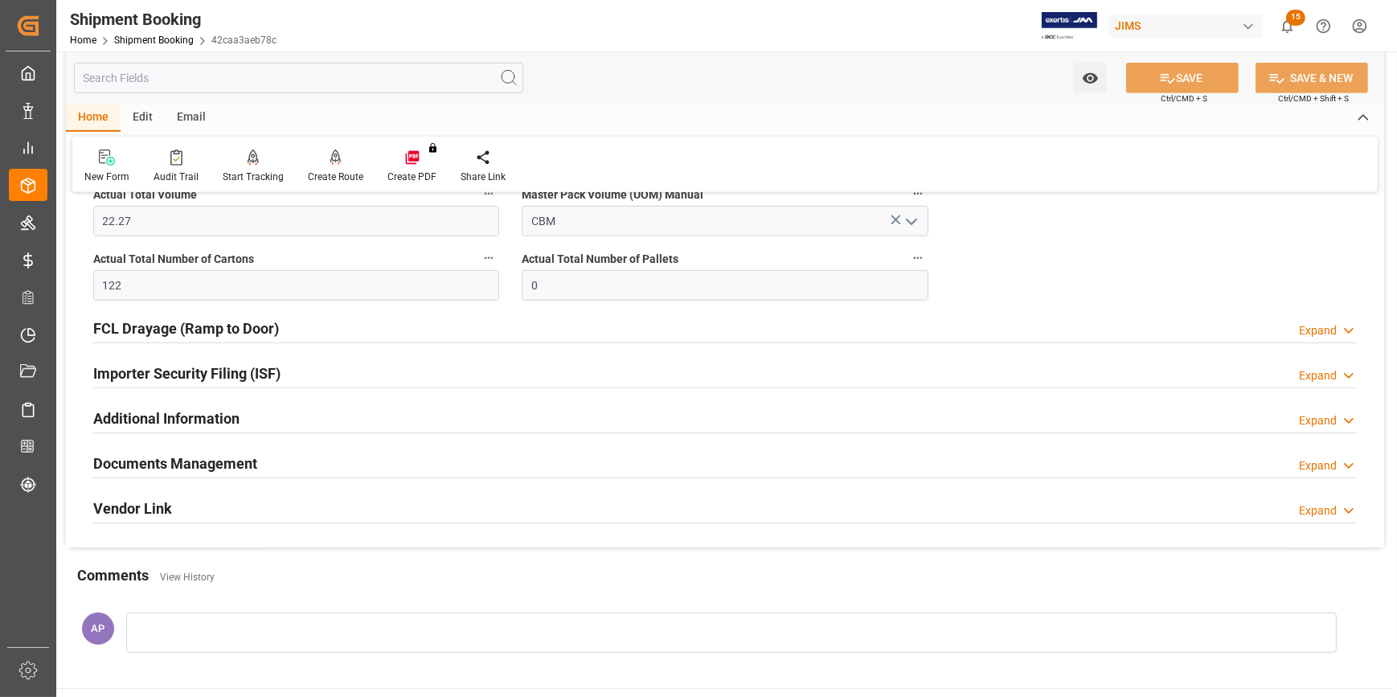
click at [348, 459] on div "Documents Management Expand" at bounding box center [724, 462] width 1263 height 31
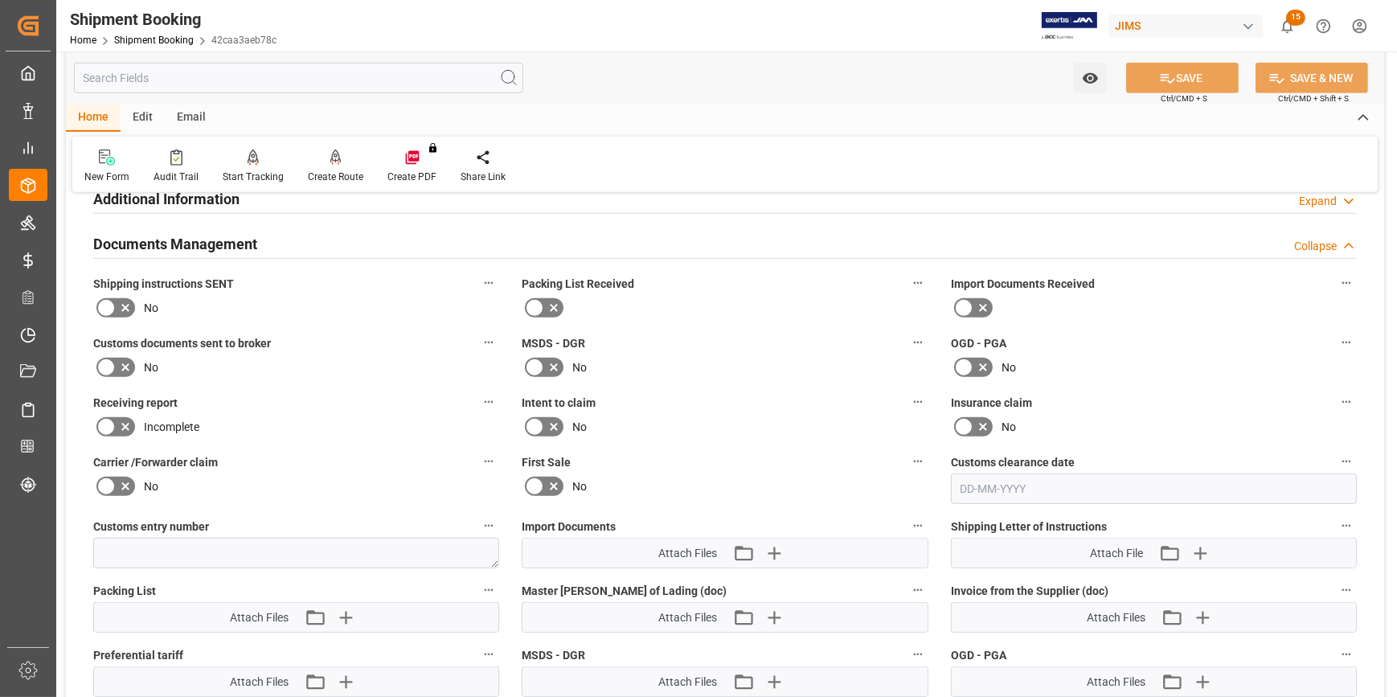
scroll to position [1388, 0]
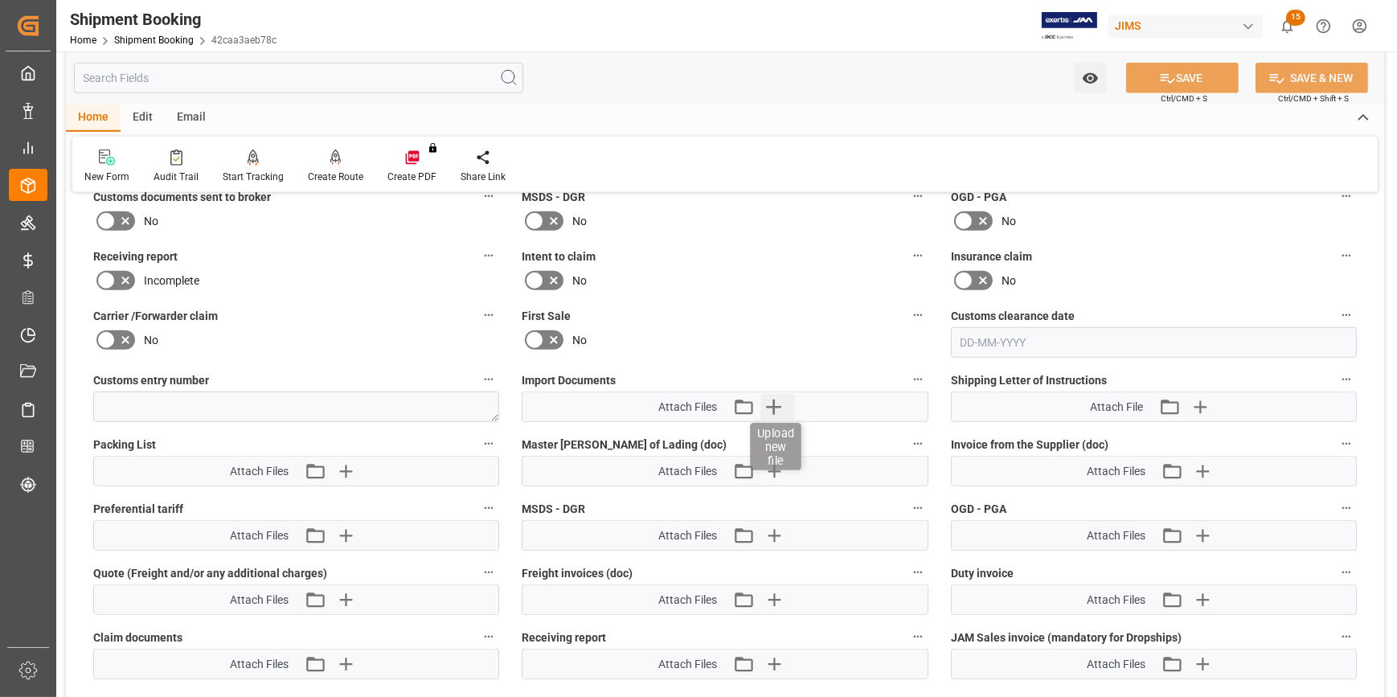
click at [775, 401] on icon "button" at bounding box center [773, 407] width 26 height 26
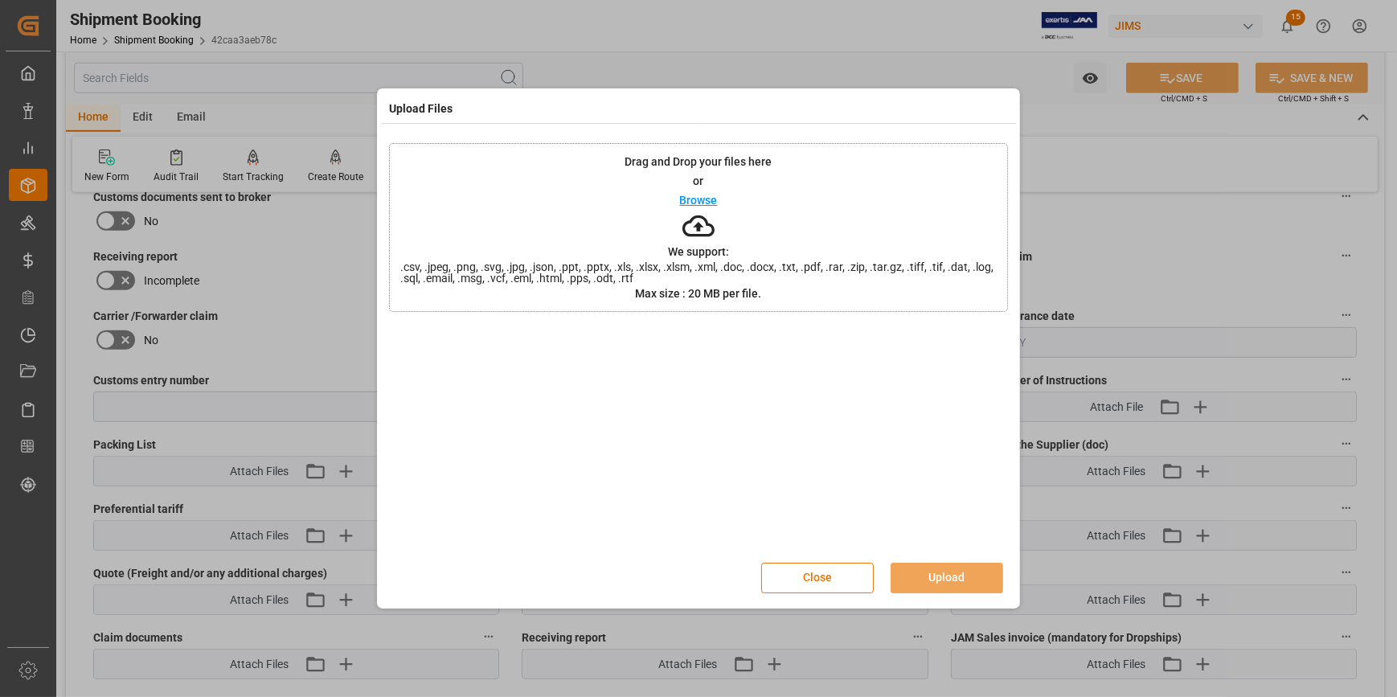
click at [706, 199] on p "Browse" at bounding box center [699, 199] width 38 height 11
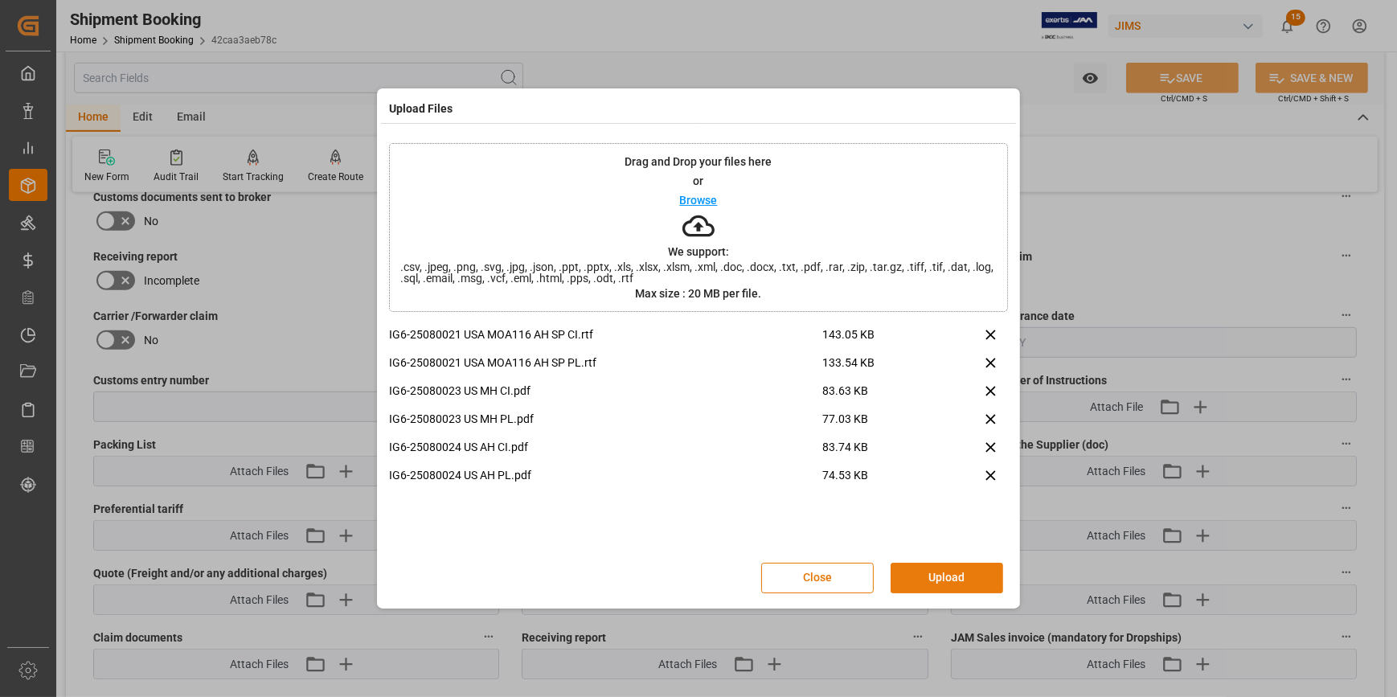
click at [938, 579] on button "Upload" at bounding box center [946, 577] width 112 height 31
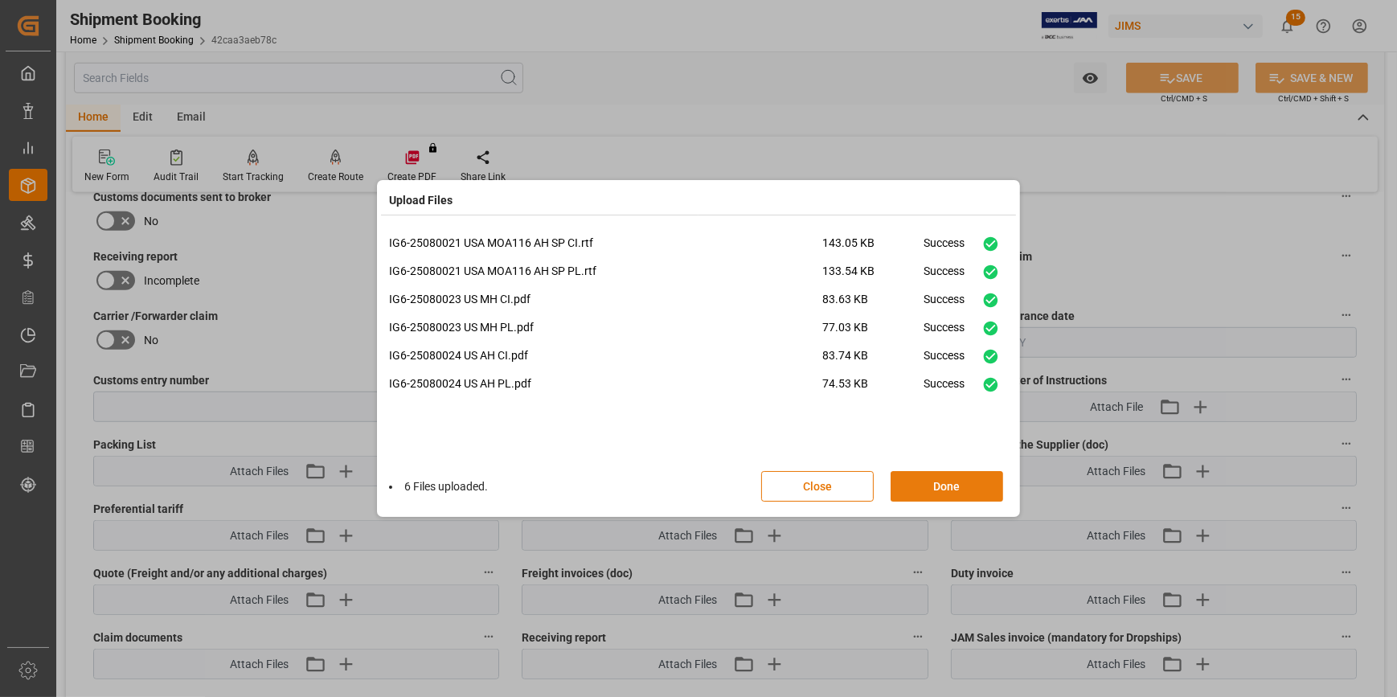
click at [944, 490] on button "Done" at bounding box center [946, 486] width 112 height 31
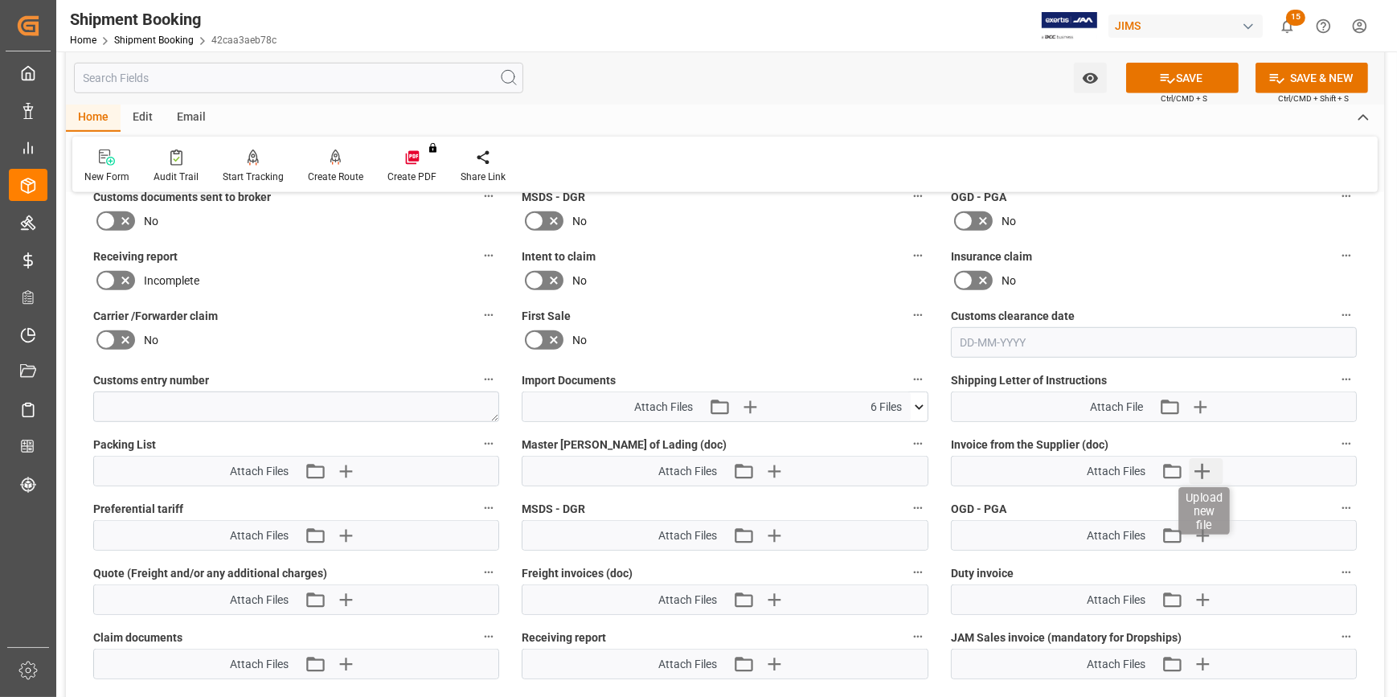
click at [1198, 464] on icon "button" at bounding box center [1202, 471] width 26 height 26
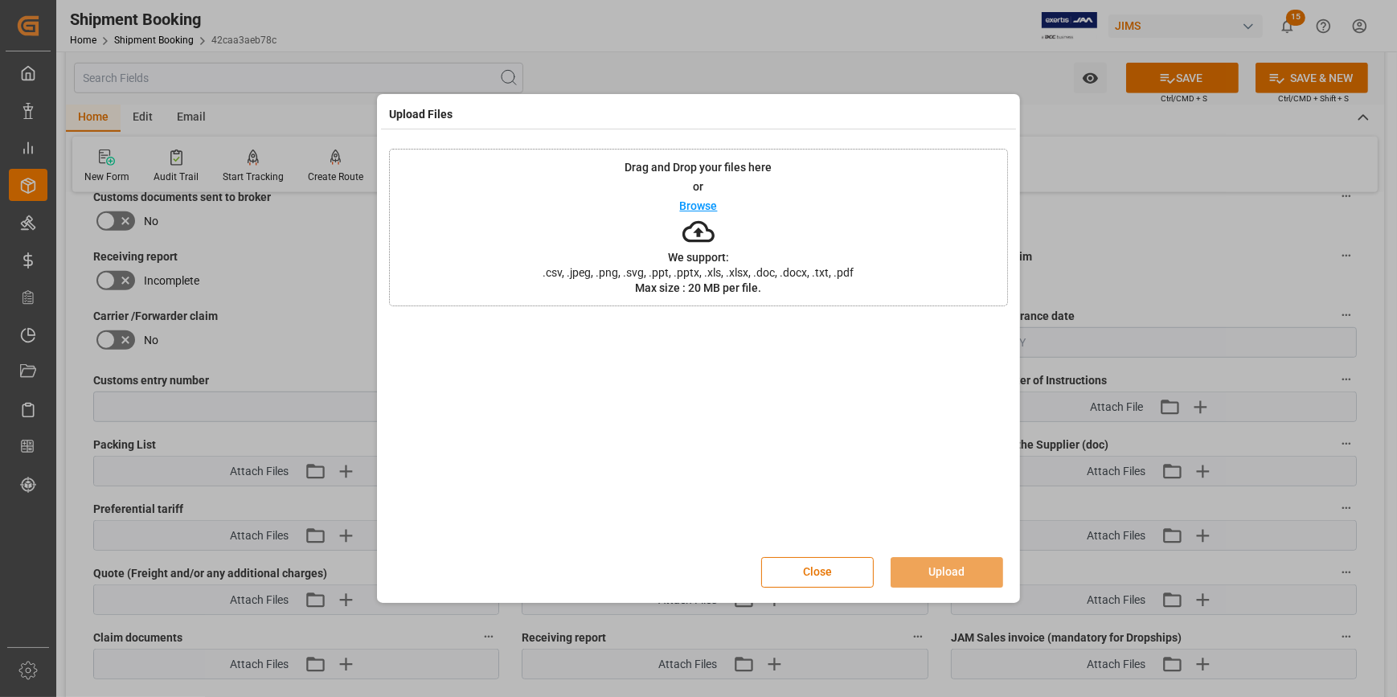
click at [708, 212] on div "Browse" at bounding box center [699, 205] width 38 height 19
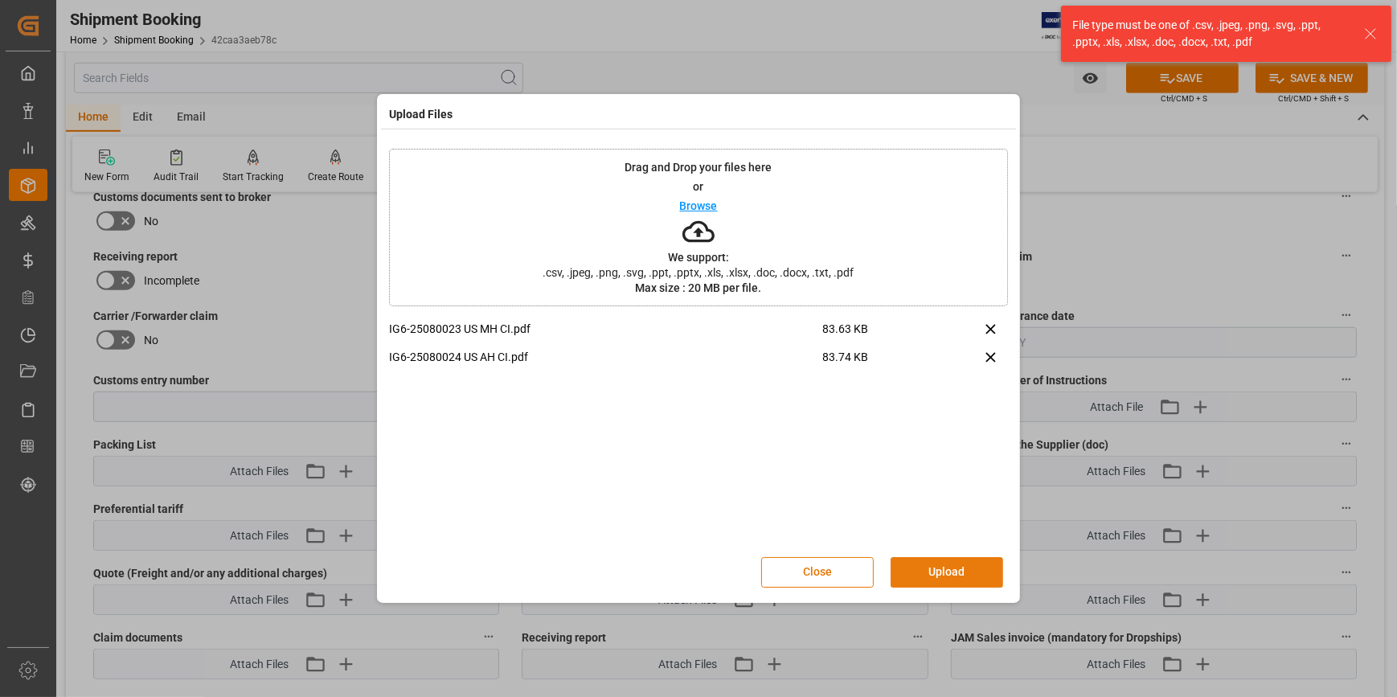
click at [963, 569] on button "Upload" at bounding box center [946, 572] width 112 height 31
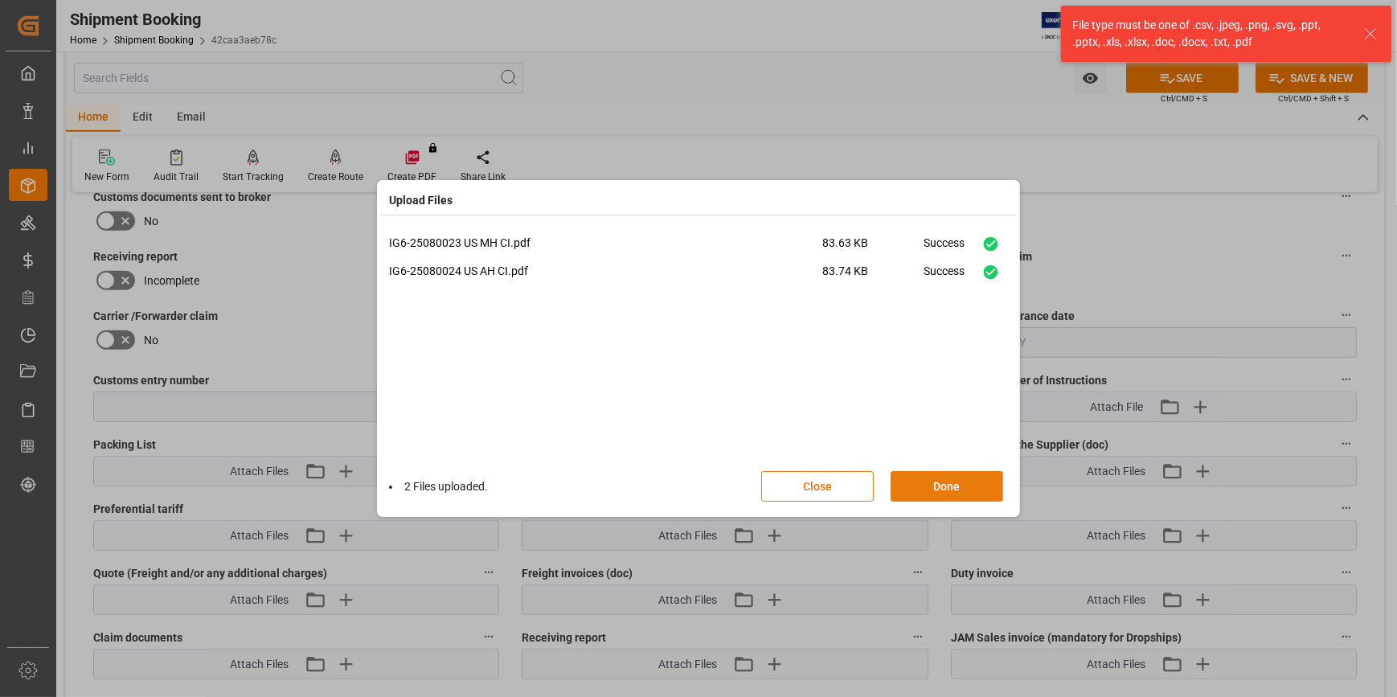
click at [949, 480] on button "Done" at bounding box center [946, 486] width 112 height 31
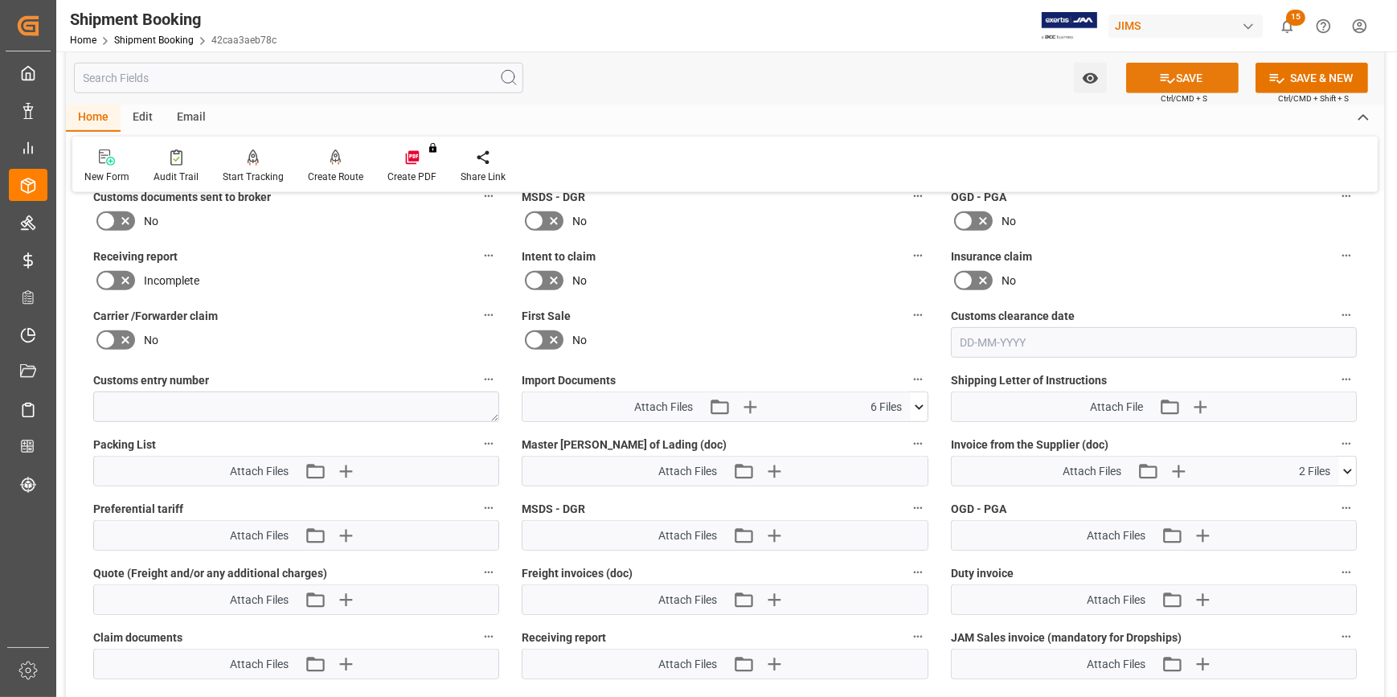
click at [1177, 77] on button "SAVE" at bounding box center [1182, 78] width 112 height 31
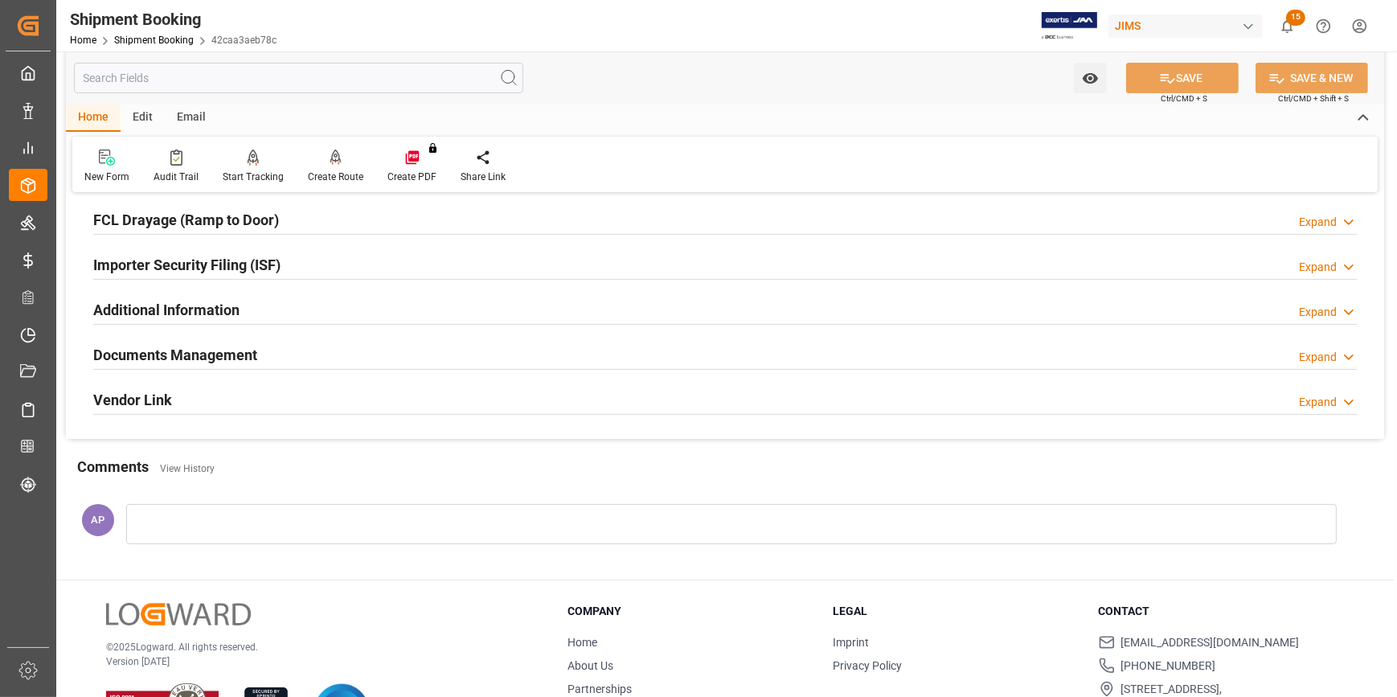
scroll to position [362, 0]
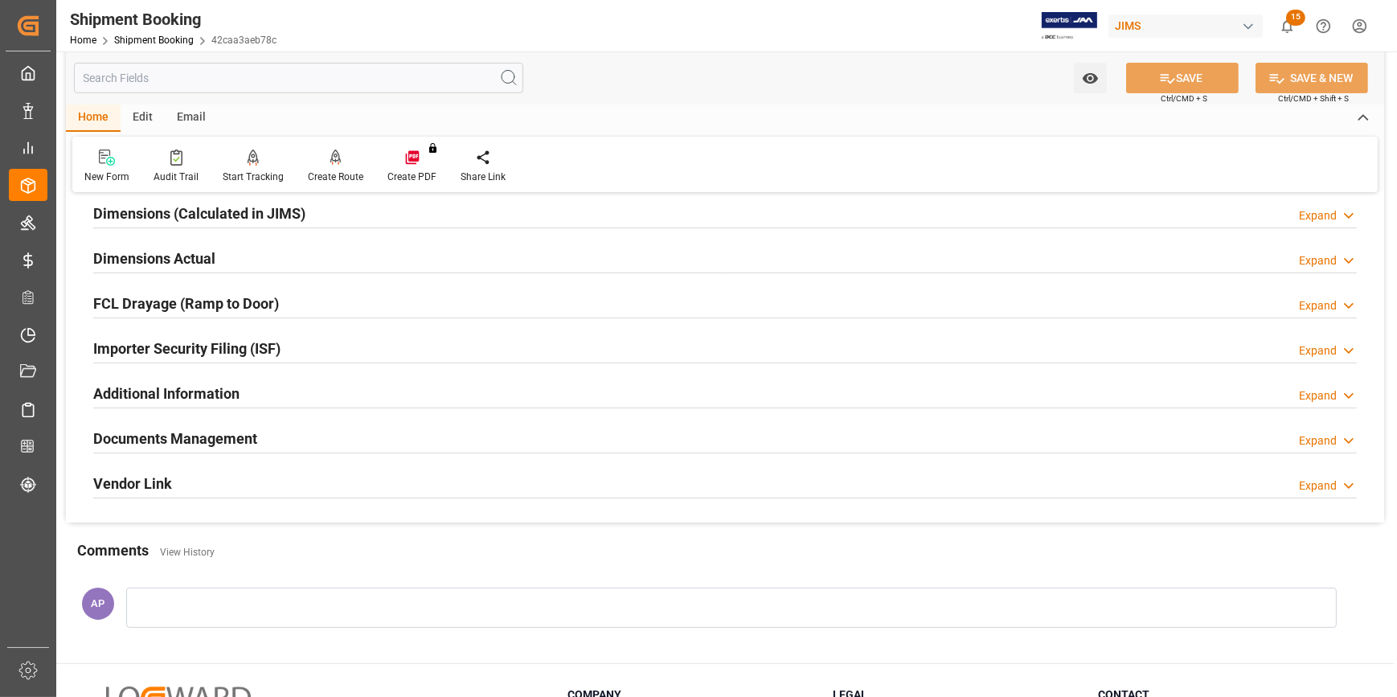
drag, startPoint x: 325, startPoint y: 426, endPoint x: 351, endPoint y: 426, distance: 25.7
click at [325, 426] on div "Documents Management Expand" at bounding box center [724, 437] width 1263 height 31
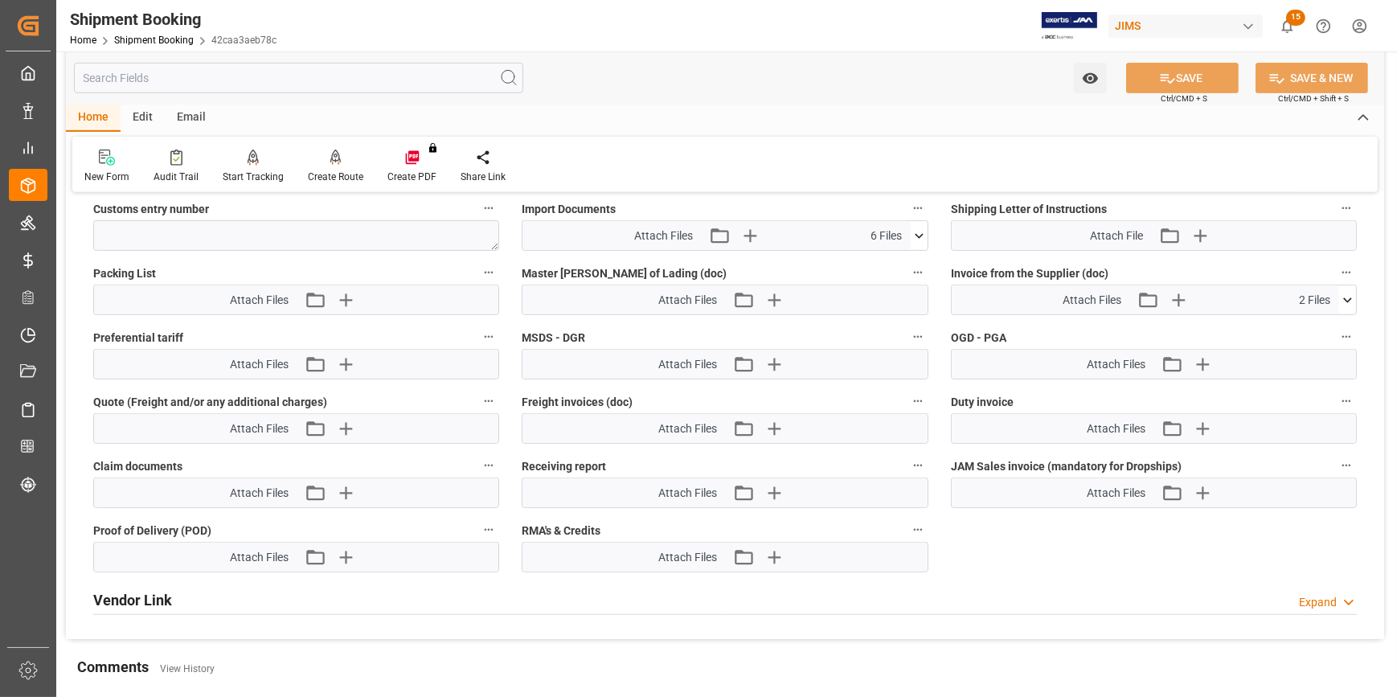
scroll to position [800, 0]
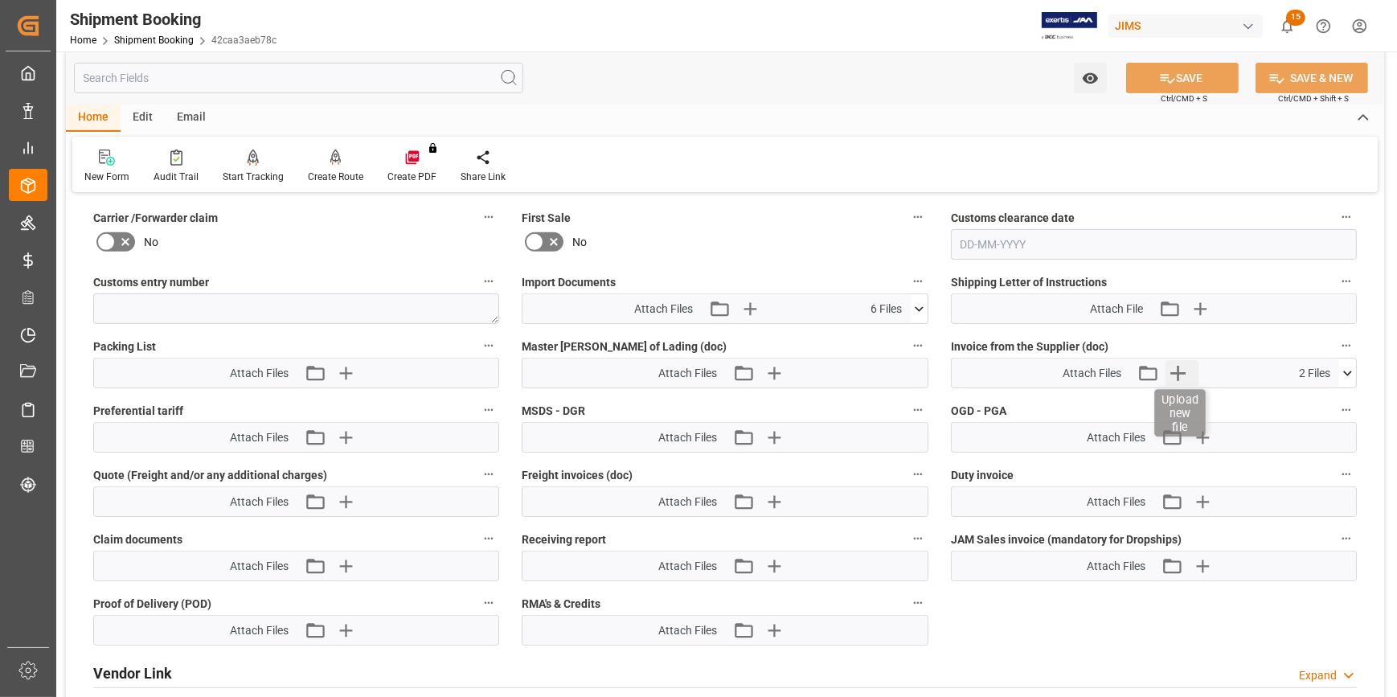
click at [1181, 367] on icon "button" at bounding box center [1178, 373] width 26 height 26
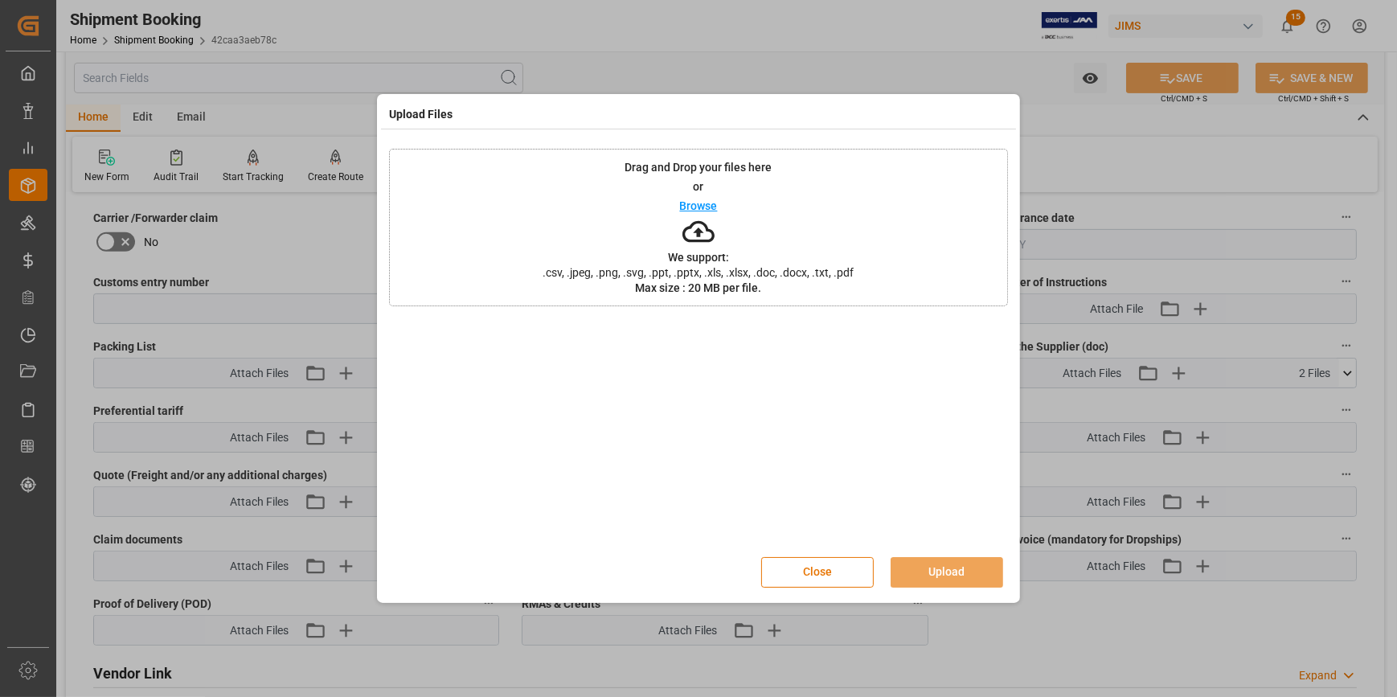
click at [714, 202] on p "Browse" at bounding box center [699, 205] width 38 height 11
click at [953, 567] on button "Upload" at bounding box center [946, 572] width 112 height 31
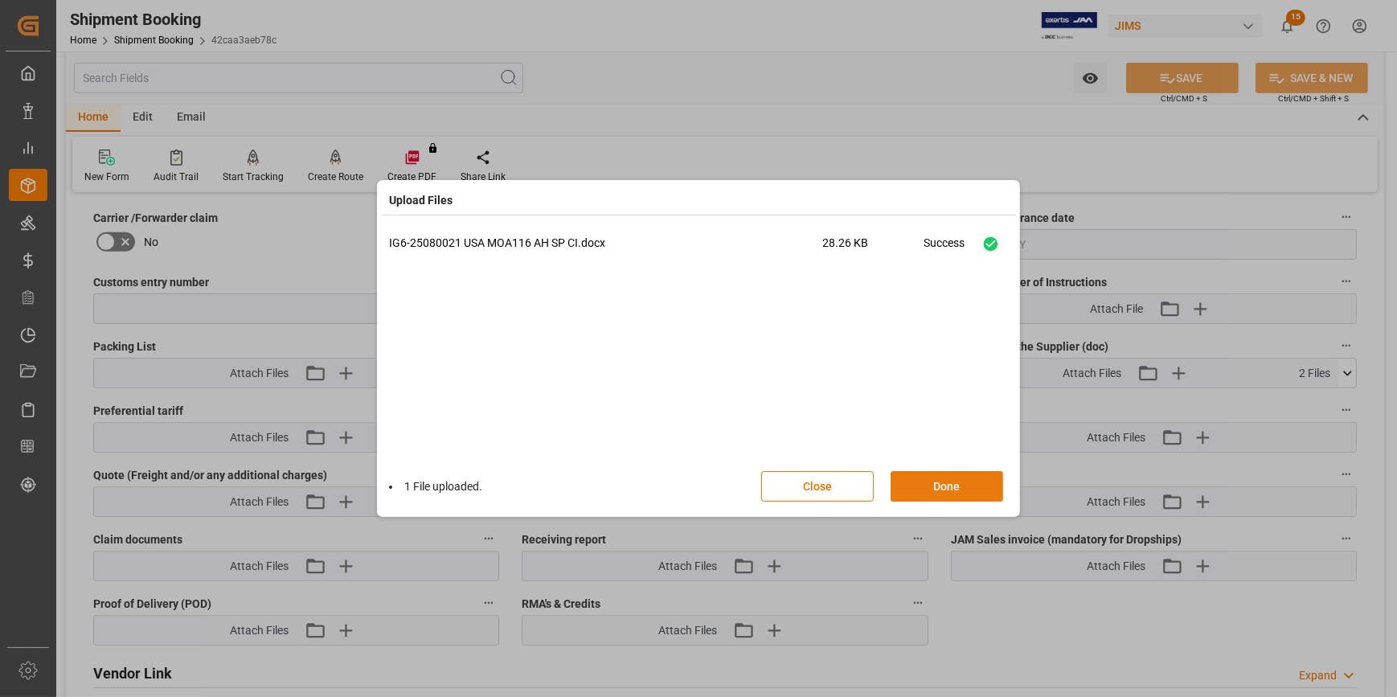
click at [953, 485] on button "Done" at bounding box center [946, 486] width 112 height 31
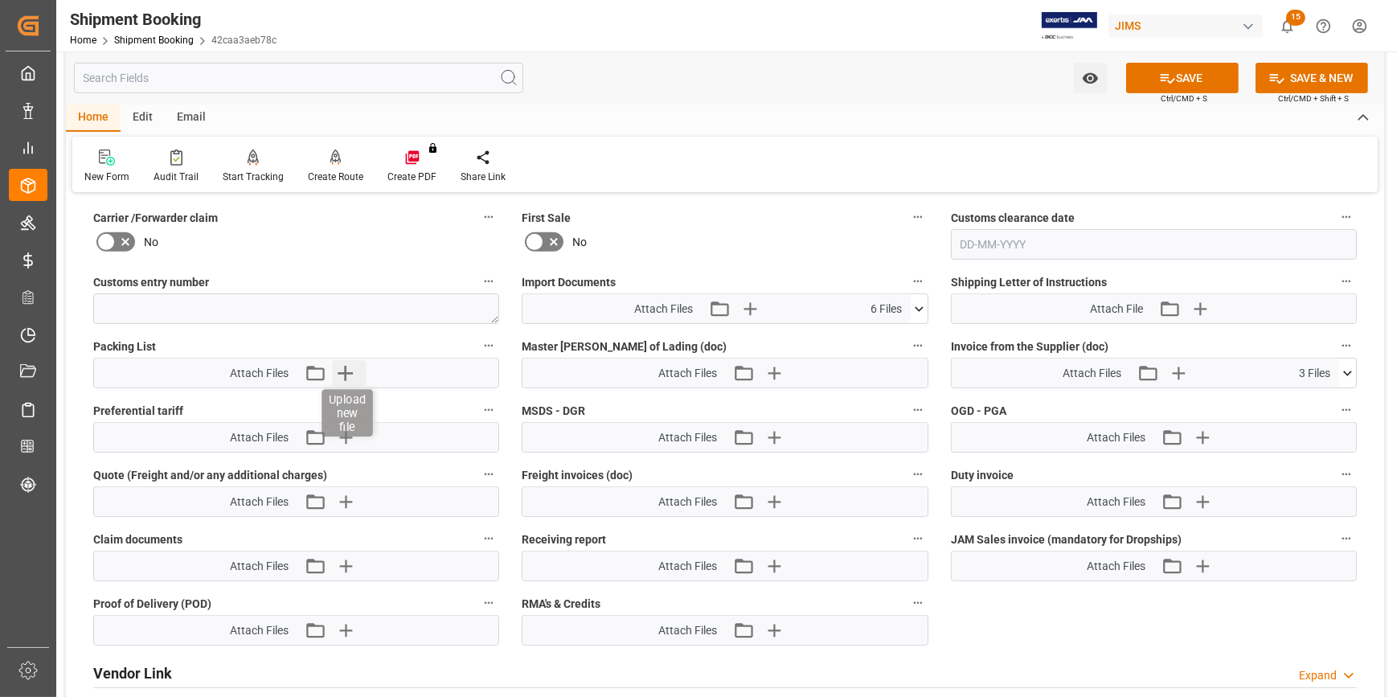
click at [350, 366] on icon "button" at bounding box center [345, 373] width 26 height 26
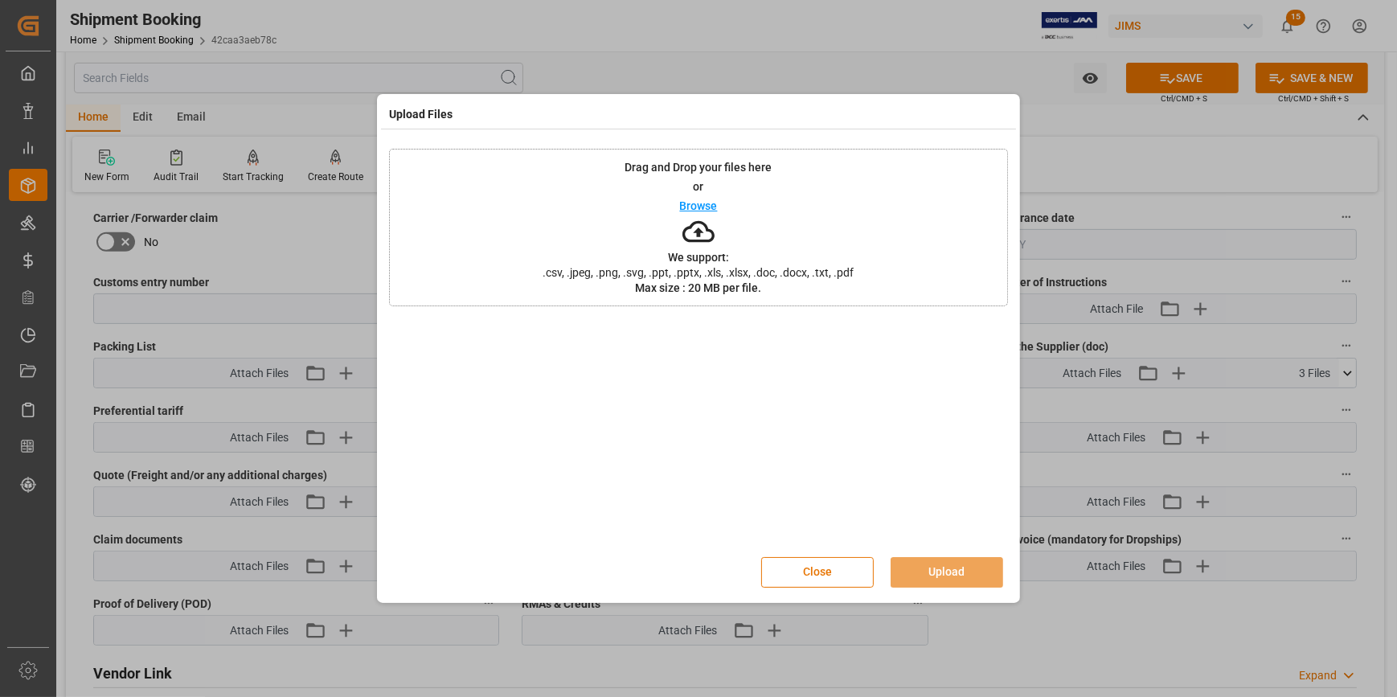
click at [699, 200] on p "Browse" at bounding box center [699, 205] width 38 height 11
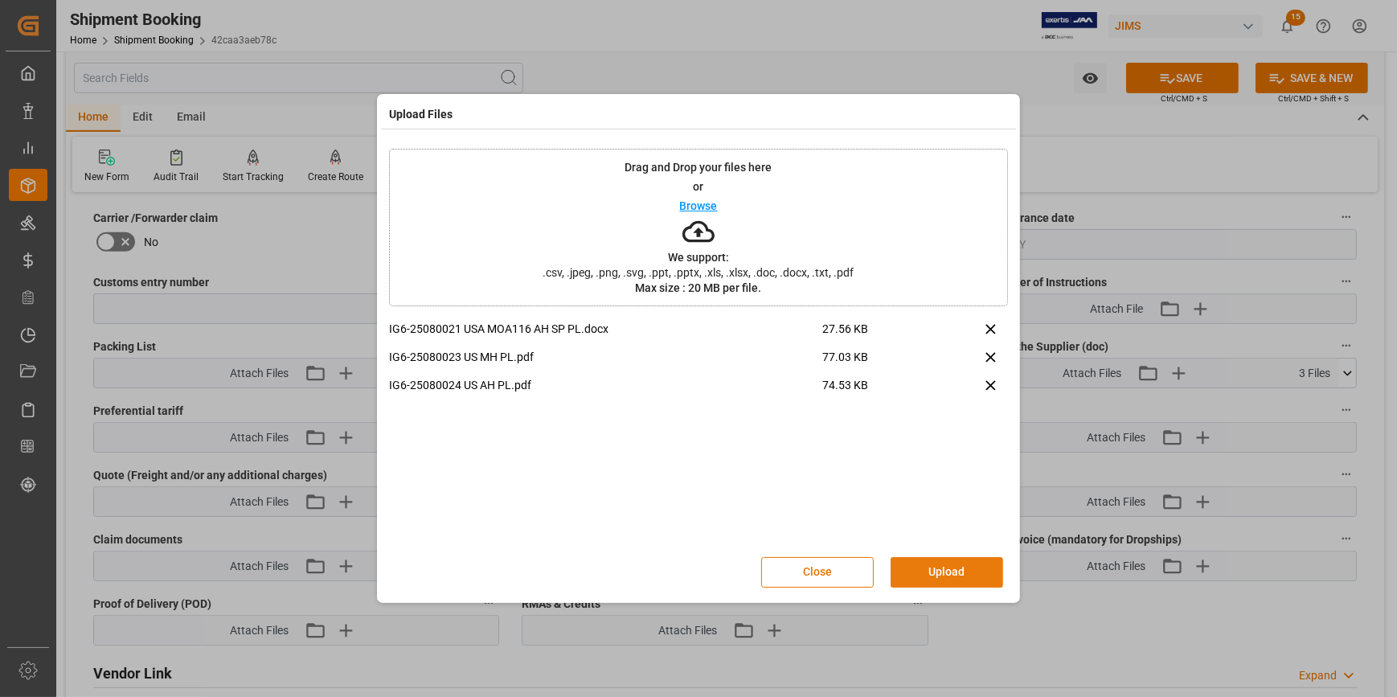
click at [964, 565] on button "Upload" at bounding box center [946, 572] width 112 height 31
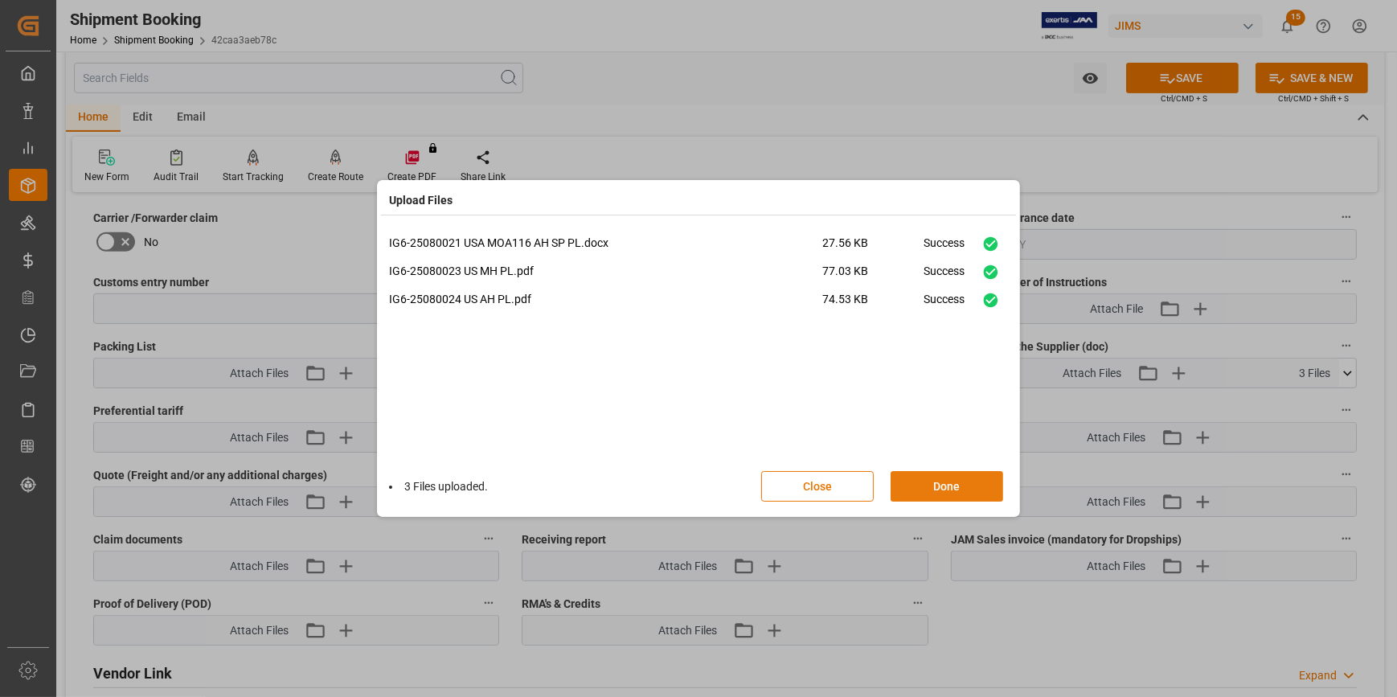
click at [954, 487] on button "Done" at bounding box center [946, 486] width 112 height 31
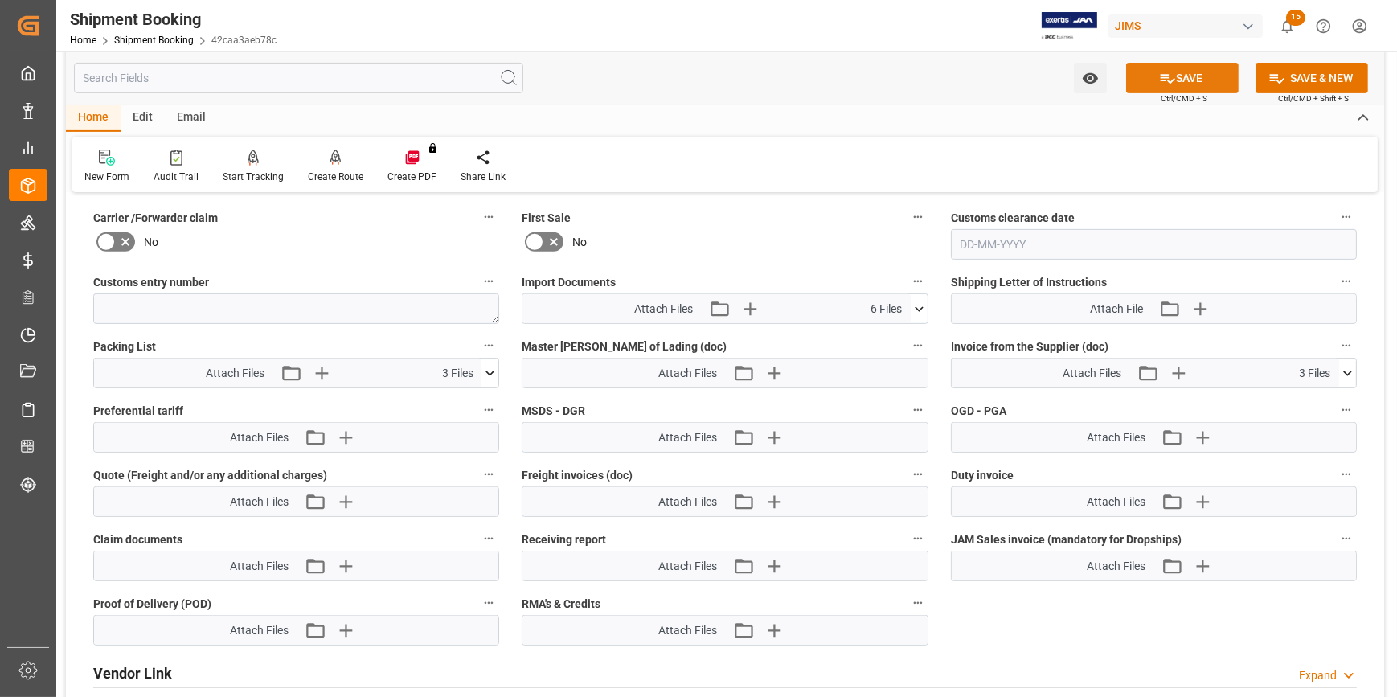
click at [1181, 75] on button "SAVE" at bounding box center [1182, 78] width 112 height 31
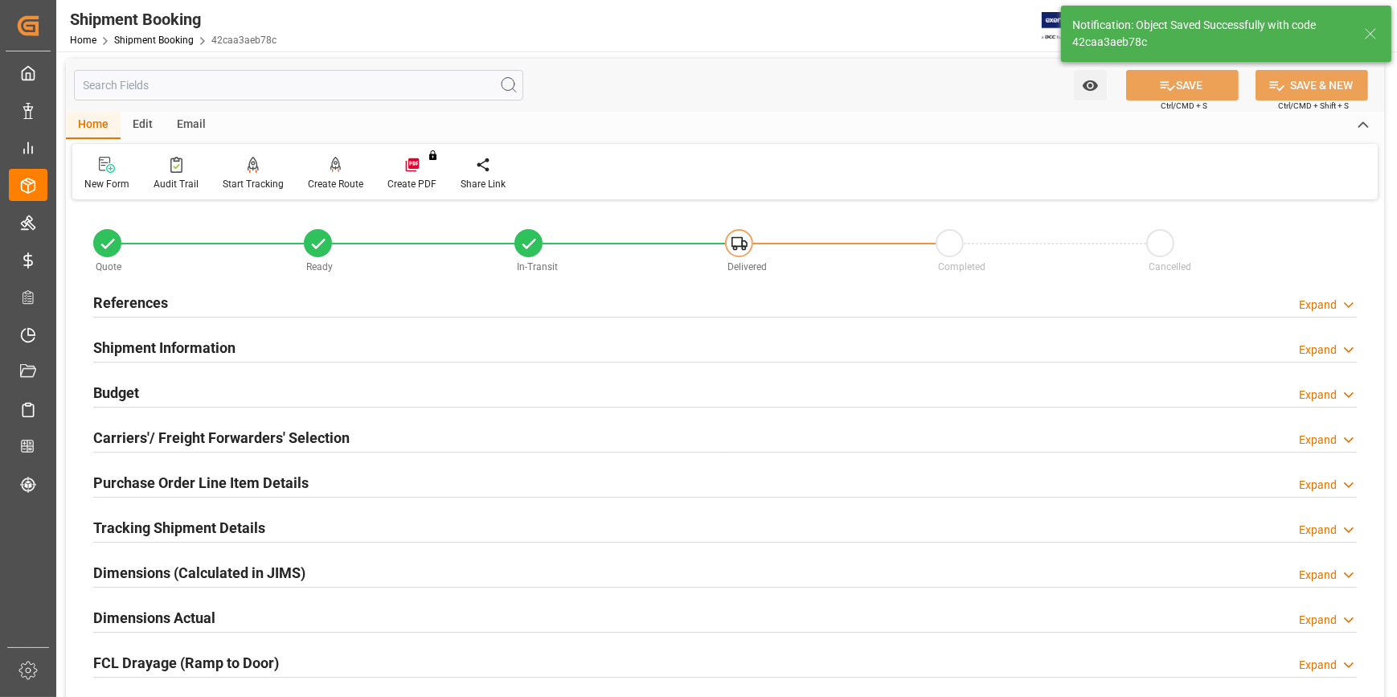
scroll to position [0, 0]
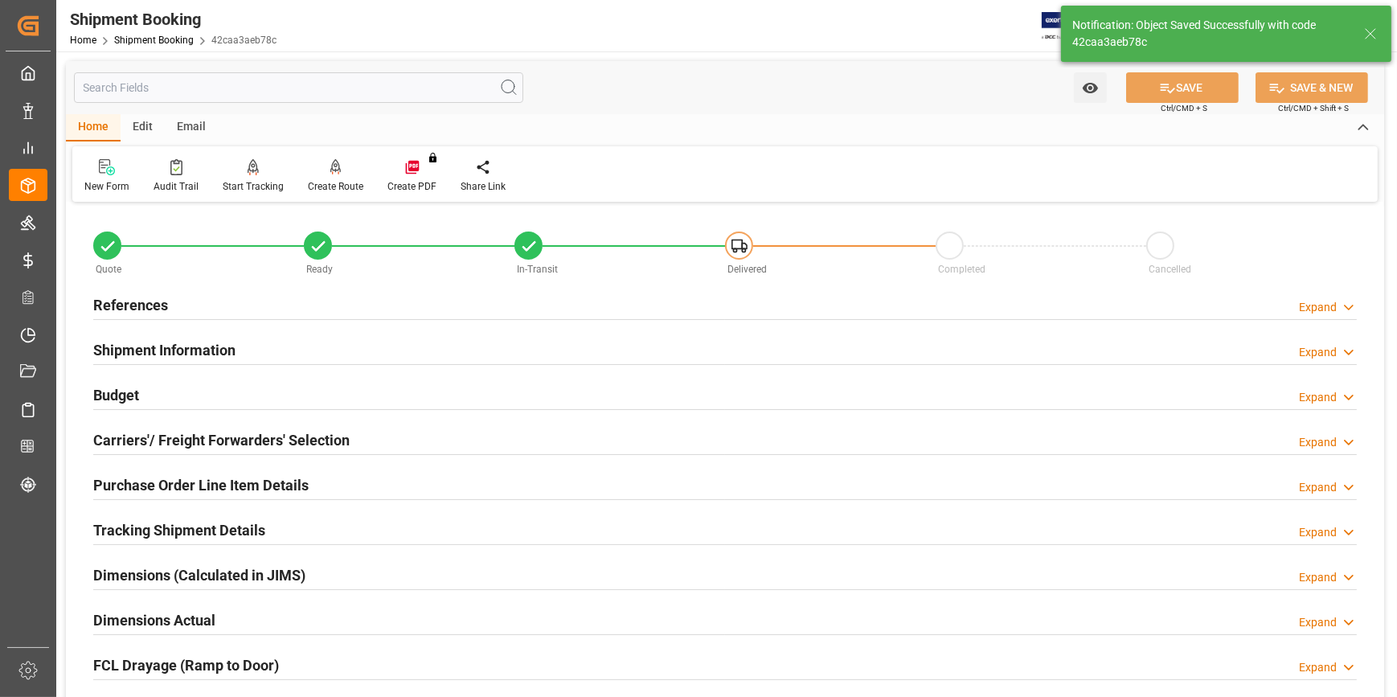
click at [260, 304] on div "References Expand" at bounding box center [724, 303] width 1263 height 31
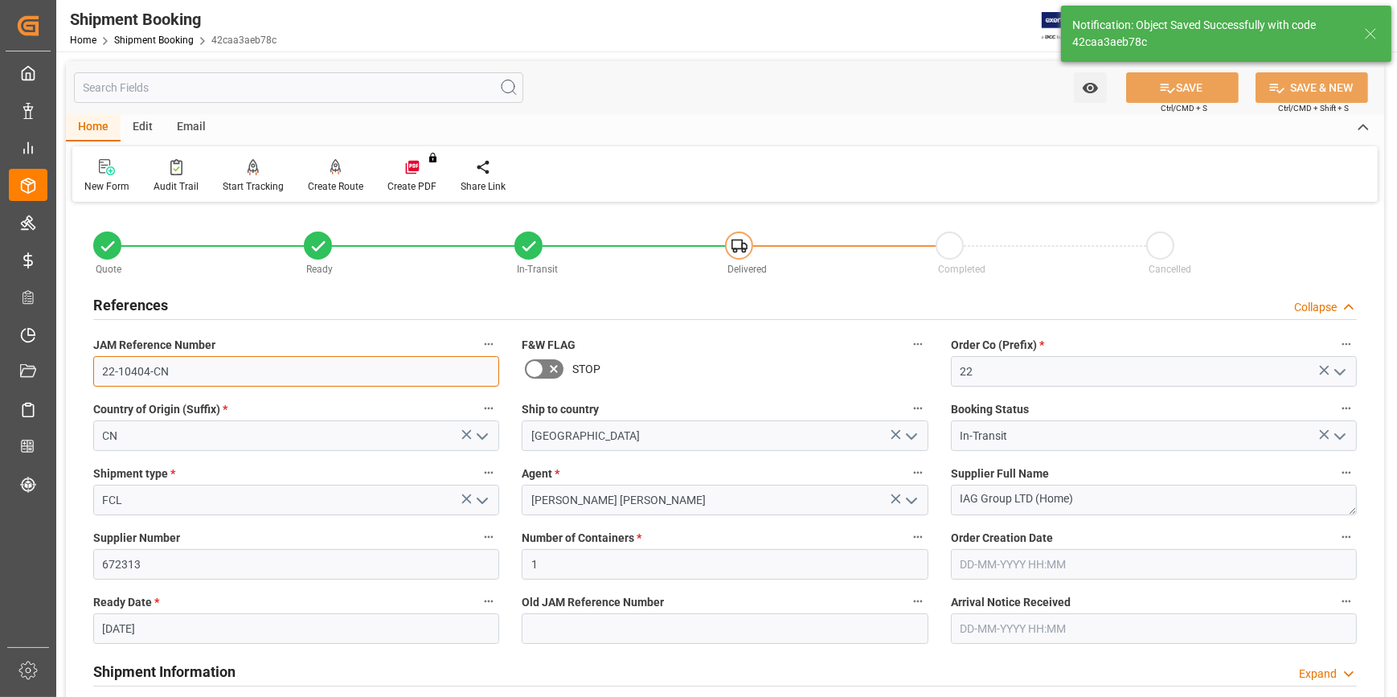
drag, startPoint x: 172, startPoint y: 374, endPoint x: 54, endPoint y: 372, distance: 118.1
click at [54, 372] on div "Created by potrace 1.15, written by Peter Selinger 2001-2017 Created by potrace…" at bounding box center [698, 348] width 1397 height 697
